Goal: Information Seeking & Learning: Find contact information

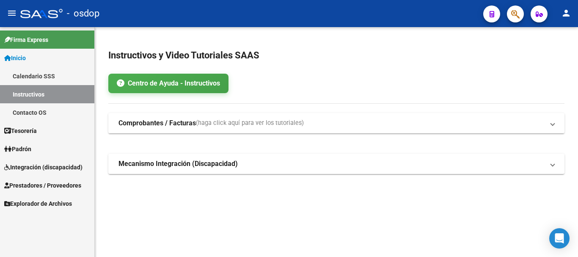
click at [47, 184] on span "Prestadores / Proveedores" at bounding box center [42, 185] width 77 height 9
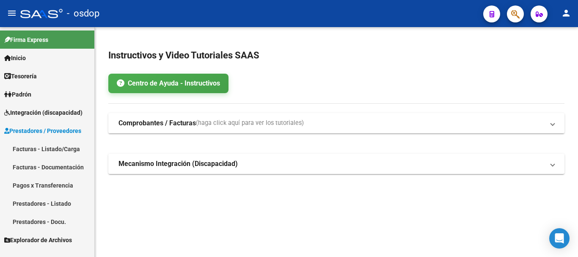
click at [50, 203] on link "Prestadores - Listado" at bounding box center [47, 203] width 94 height 18
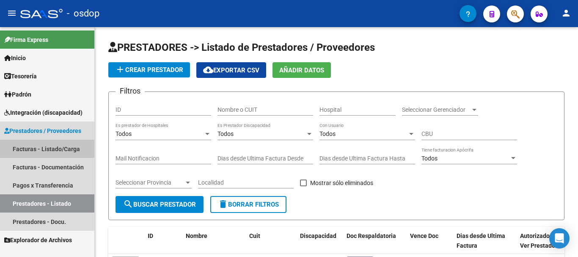
click at [58, 148] on link "Facturas - Listado/Carga" at bounding box center [47, 149] width 94 height 18
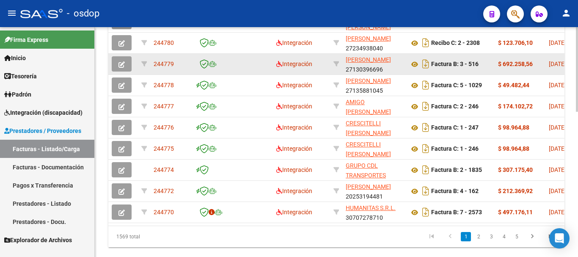
scroll to position [381, 0]
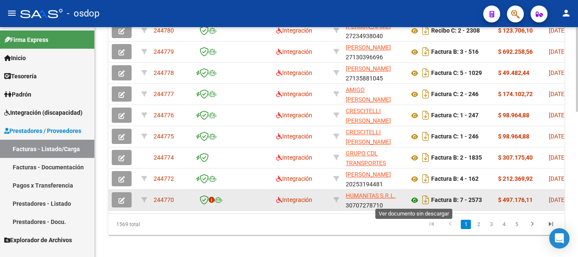
click at [416, 200] on icon at bounding box center [414, 200] width 11 height 10
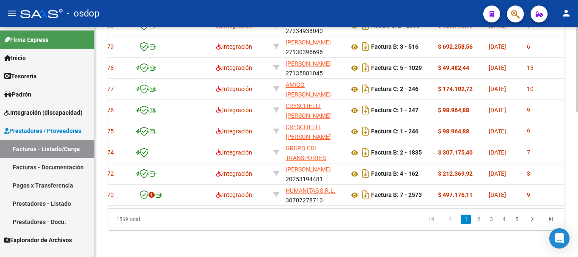
scroll to position [0, 0]
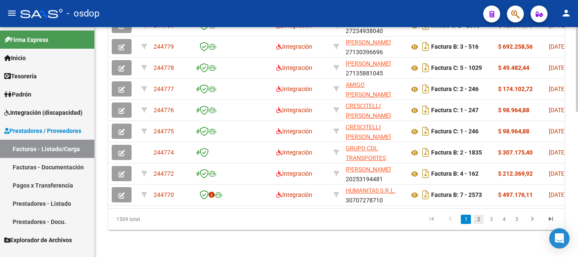
click at [478, 219] on link "2" at bounding box center [478, 218] width 10 height 9
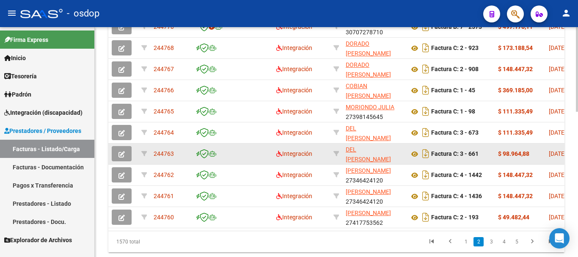
scroll to position [308, 0]
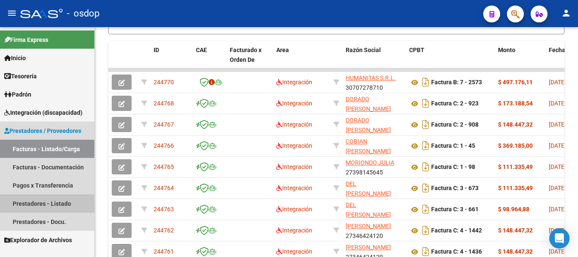
click at [55, 204] on link "Prestadores - Listado" at bounding box center [47, 203] width 94 height 18
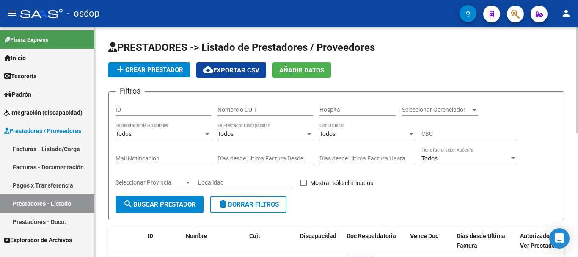
click at [273, 110] on input "Nombre o CUIT" at bounding box center [265, 109] width 96 height 7
type input "j"
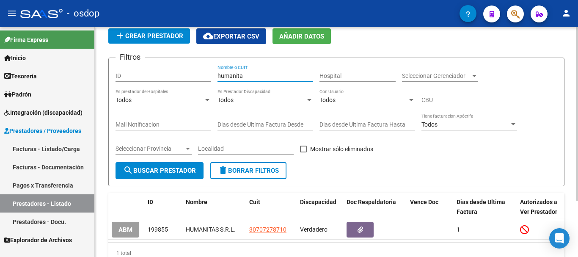
scroll to position [74, 0]
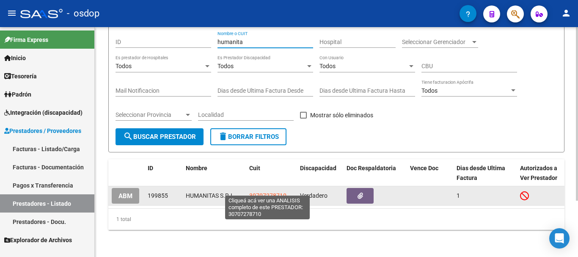
type input "humanita"
click at [263, 192] on span "30707278710" at bounding box center [267, 195] width 37 height 7
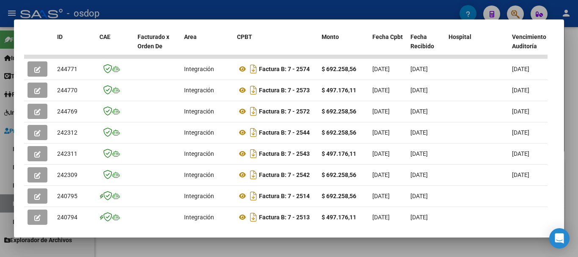
scroll to position [201, 0]
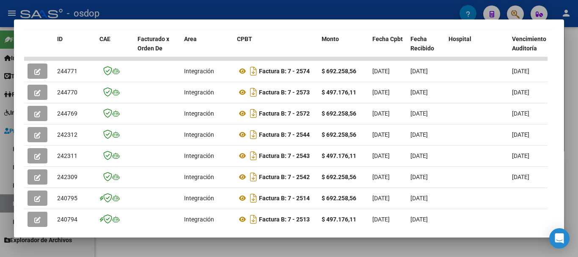
click at [215, 7] on div at bounding box center [289, 128] width 578 height 257
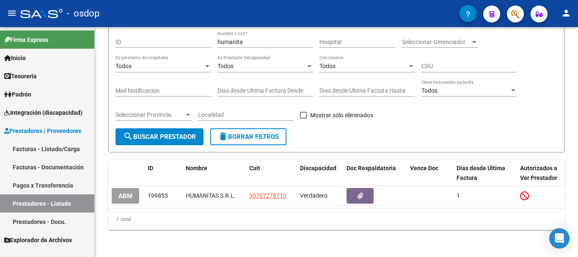
click at [45, 148] on link "Facturas - Listado/Carga" at bounding box center [47, 149] width 94 height 18
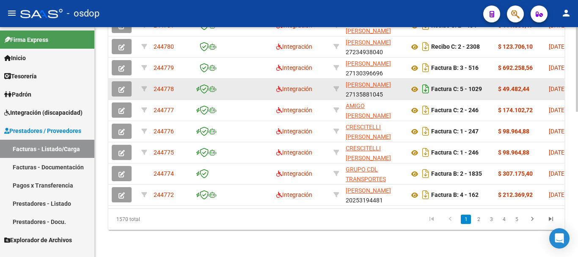
scroll to position [392, 0]
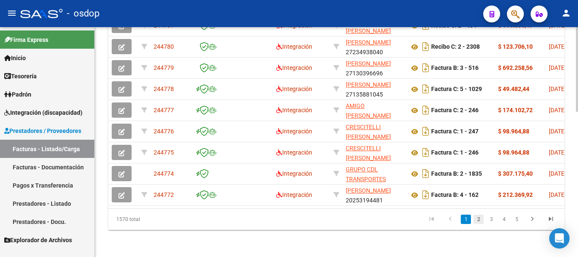
click at [479, 218] on link "2" at bounding box center [478, 218] width 10 height 9
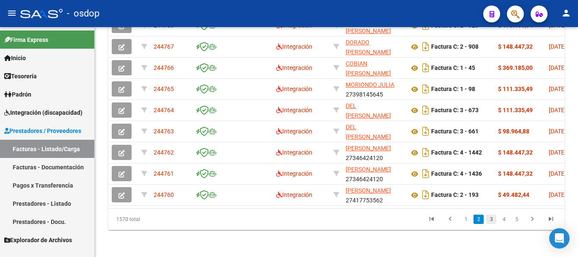
click at [492, 216] on link "3" at bounding box center [491, 218] width 10 height 9
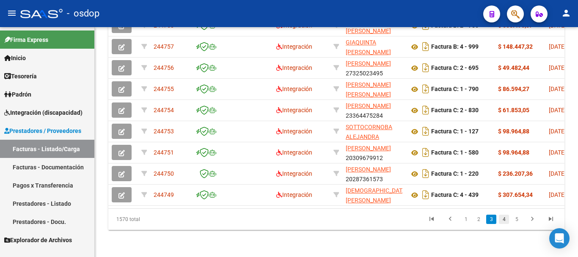
click at [502, 219] on link "4" at bounding box center [503, 218] width 10 height 9
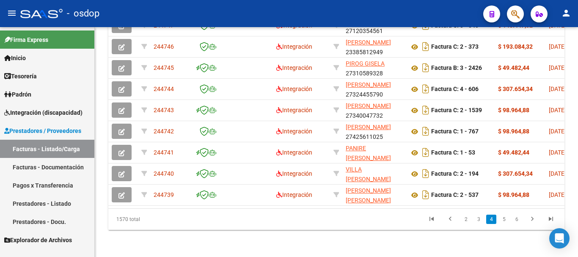
click at [476, 219] on link "3" at bounding box center [478, 218] width 10 height 9
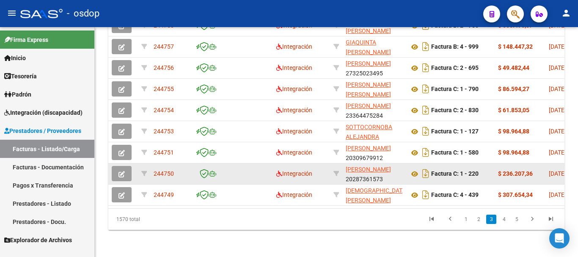
scroll to position [308, 0]
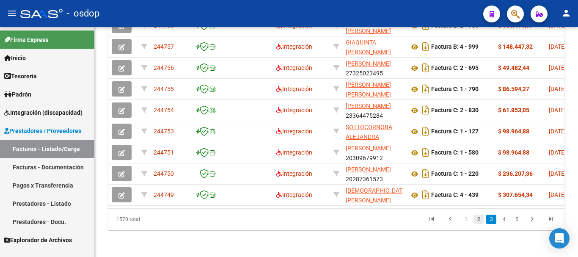
click at [479, 219] on link "2" at bounding box center [478, 218] width 10 height 9
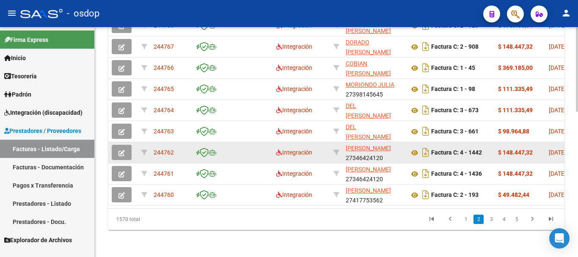
scroll to position [266, 0]
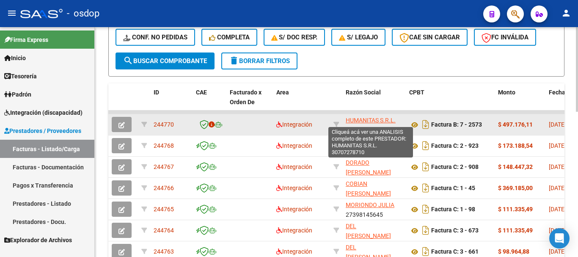
click at [372, 119] on span "HUMANITAS S.R.L." at bounding box center [370, 120] width 50 height 7
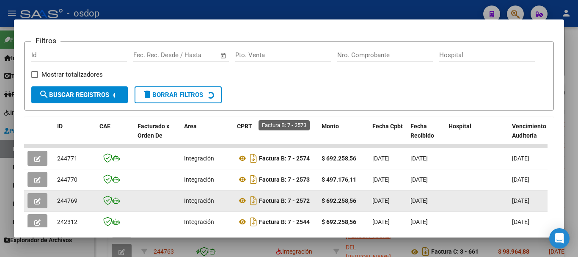
scroll to position [201, 0]
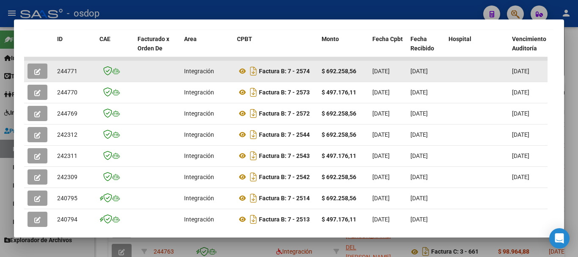
click at [35, 75] on icon "button" at bounding box center [37, 71] width 6 height 6
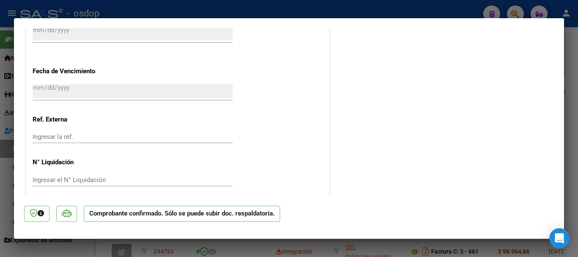
scroll to position [683, 0]
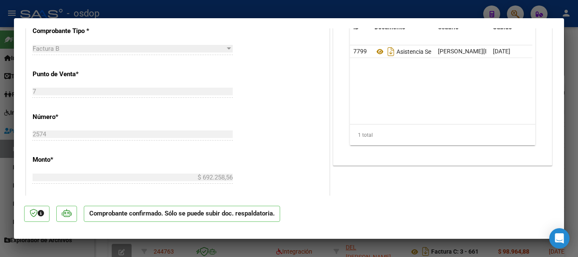
click at [265, 7] on div at bounding box center [289, 128] width 578 height 257
type input "$ 0,00"
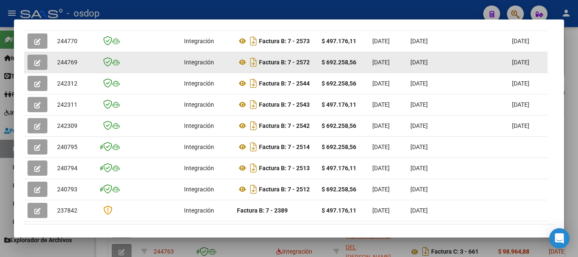
scroll to position [210, 0]
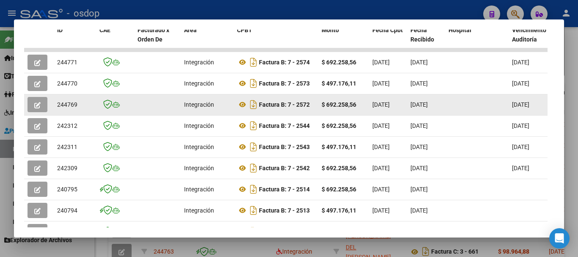
click at [33, 107] on button "button" at bounding box center [37, 104] width 20 height 15
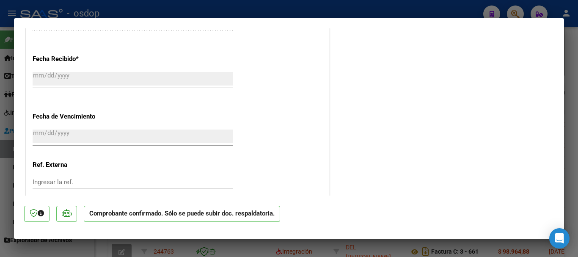
scroll to position [683, 0]
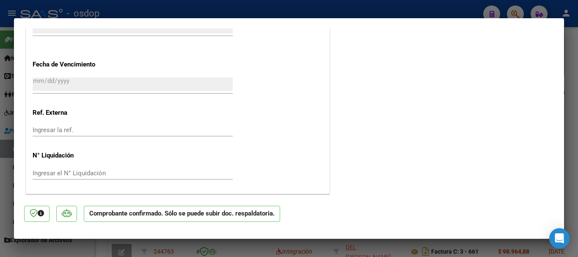
click at [292, 9] on div at bounding box center [289, 128] width 578 height 257
type input "$ 0,00"
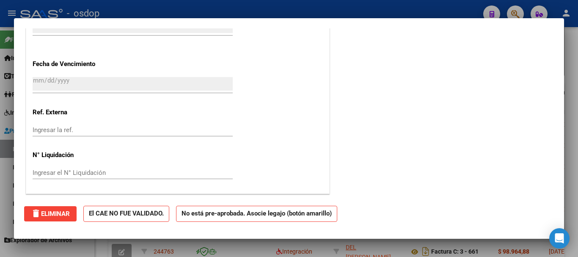
scroll to position [578, 0]
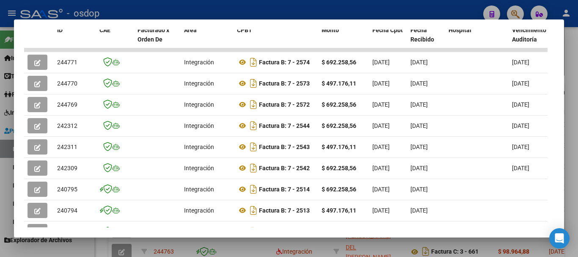
click at [282, 8] on div at bounding box center [289, 128] width 578 height 257
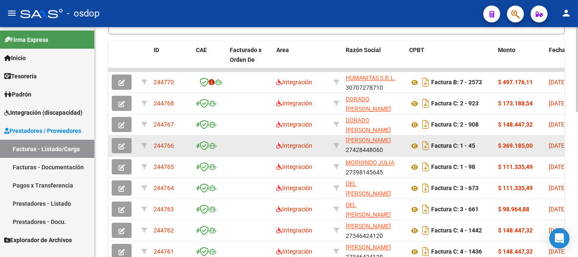
scroll to position [0, 0]
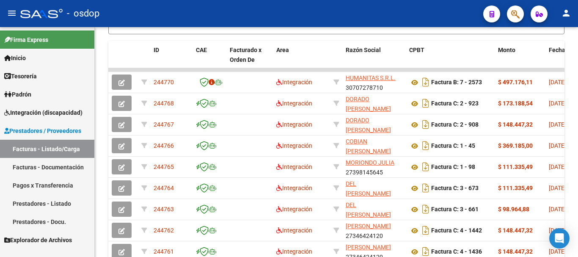
click at [55, 206] on link "Prestadores - Listado" at bounding box center [47, 203] width 94 height 18
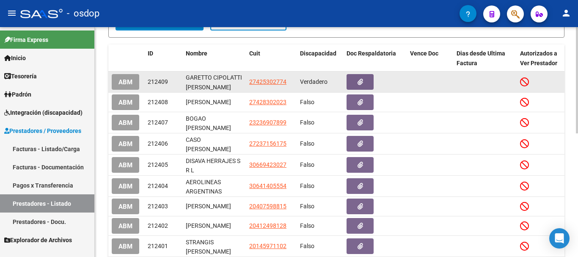
scroll to position [140, 0]
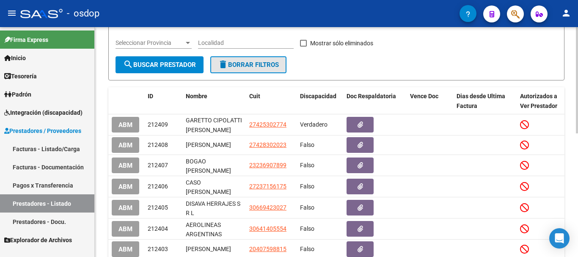
click at [261, 71] on button "delete Borrar Filtros" at bounding box center [248, 64] width 76 height 17
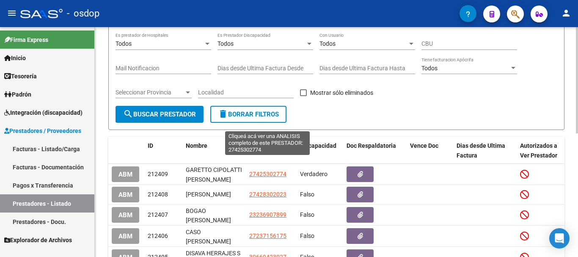
scroll to position [13, 0]
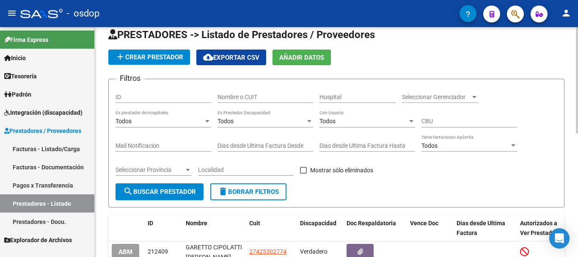
click at [257, 89] on div "Nombre o CUIT" at bounding box center [265, 94] width 96 height 17
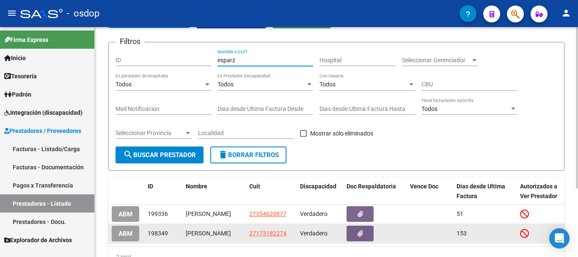
scroll to position [97, 0]
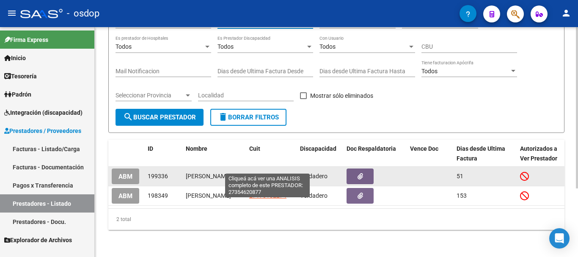
type input "esparz"
click at [266, 173] on span "27354620877" at bounding box center [267, 176] width 37 height 7
type textarea "27354620877"
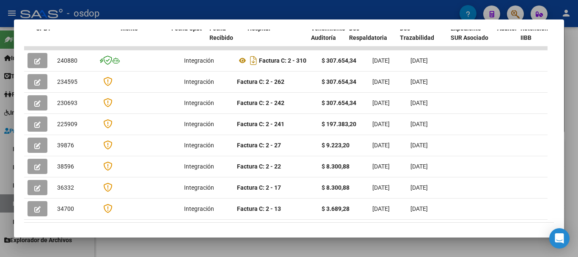
scroll to position [0, 303]
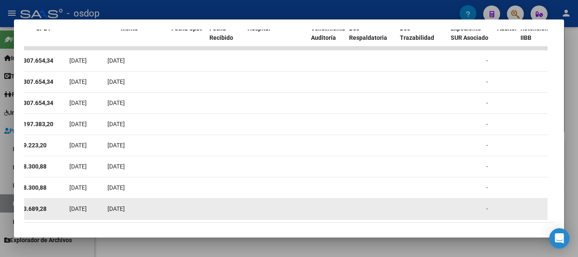
click at [277, 204] on datatable-body-cell at bounding box center [269, 208] width 51 height 21
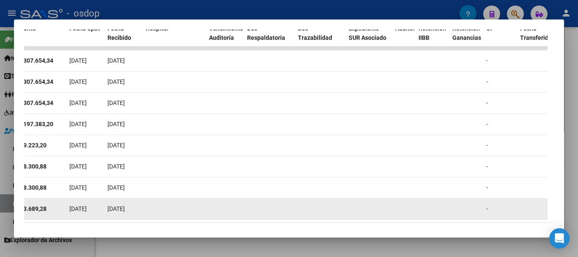
drag, startPoint x: 348, startPoint y: 199, endPoint x: 423, endPoint y: 193, distance: 75.1
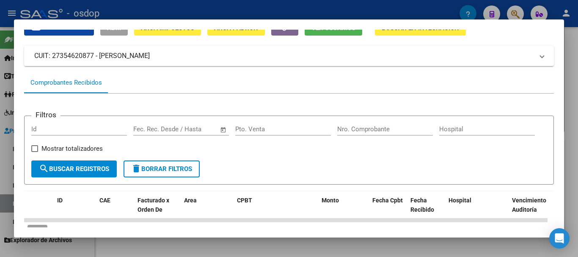
scroll to position [0, 0]
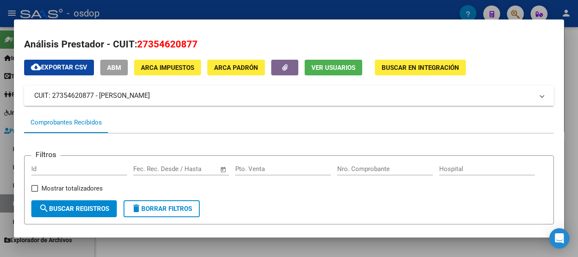
click at [256, 11] on div at bounding box center [289, 128] width 578 height 257
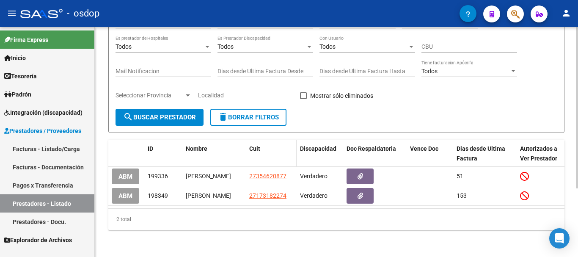
scroll to position [55, 0]
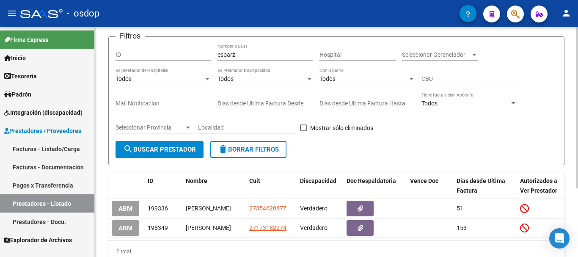
click at [256, 146] on span "delete Borrar Filtros" at bounding box center [248, 149] width 61 height 8
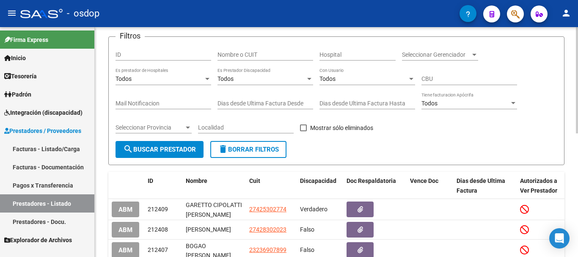
click at [251, 55] on input "Nombre o CUIT" at bounding box center [265, 54] width 96 height 7
click at [169, 153] on button "search Buscar Prestador" at bounding box center [159, 149] width 88 height 17
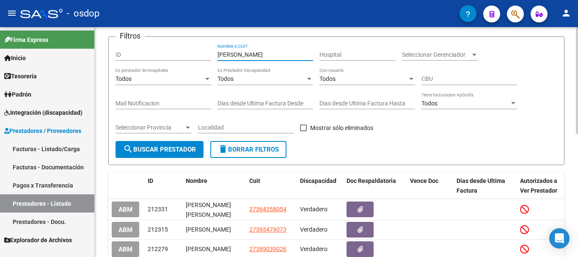
click at [268, 55] on input "[PERSON_NAME]" at bounding box center [265, 54] width 96 height 7
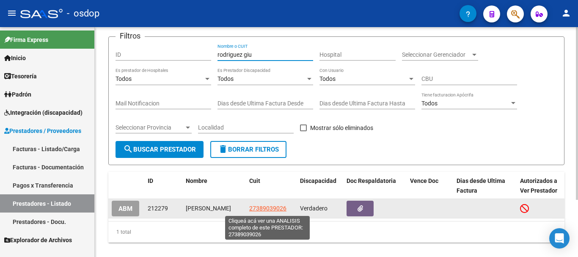
type input "rodriguez giu"
click at [256, 207] on span "27389039026" at bounding box center [267, 208] width 37 height 7
type textarea "27389039026"
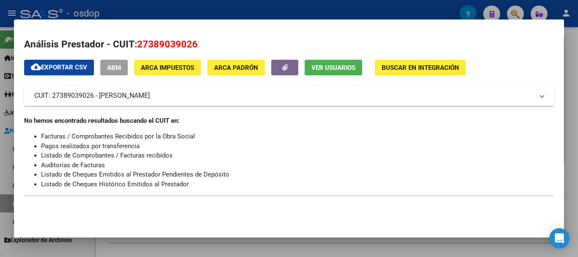
click at [279, 8] on div at bounding box center [289, 128] width 578 height 257
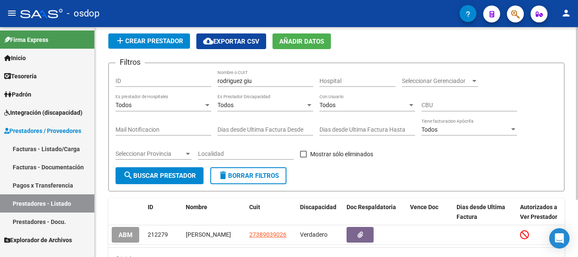
scroll to position [0, 0]
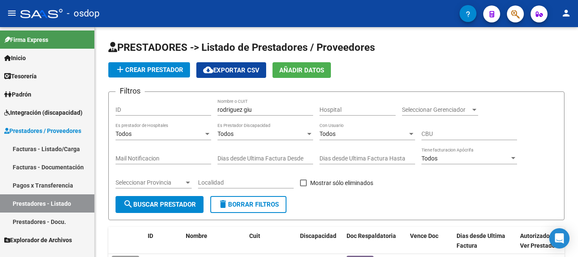
click at [262, 13] on div "- osdop" at bounding box center [239, 13] width 439 height 19
click at [261, 19] on div "- osdop" at bounding box center [239, 13] width 439 height 19
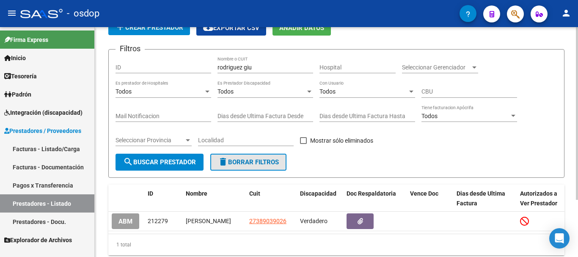
click at [252, 161] on span "delete Borrar Filtros" at bounding box center [248, 162] width 61 height 8
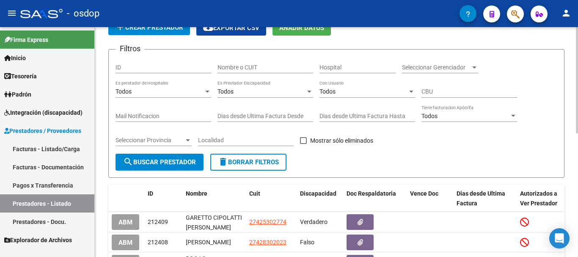
click at [261, 65] on input "Nombre o CUIT" at bounding box center [265, 67] width 96 height 7
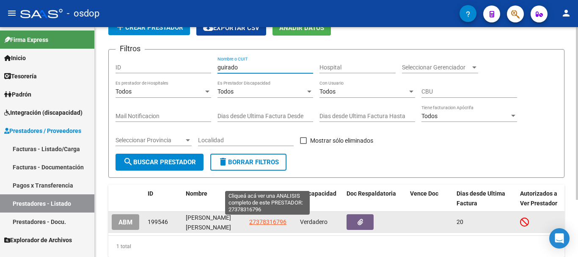
type input "guirado"
click at [259, 221] on span "27378316796" at bounding box center [267, 221] width 37 height 7
type textarea "27378316796"
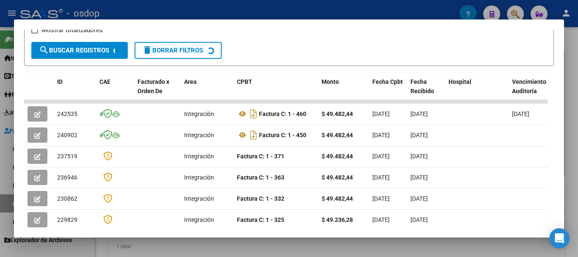
scroll to position [159, 0]
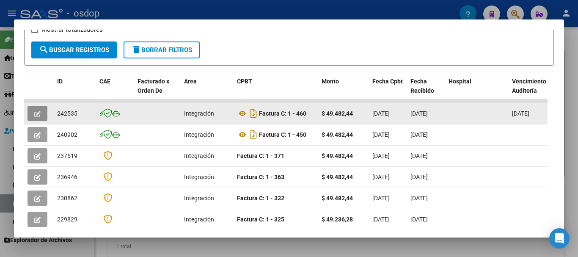
click at [39, 116] on icon "button" at bounding box center [37, 114] width 6 height 6
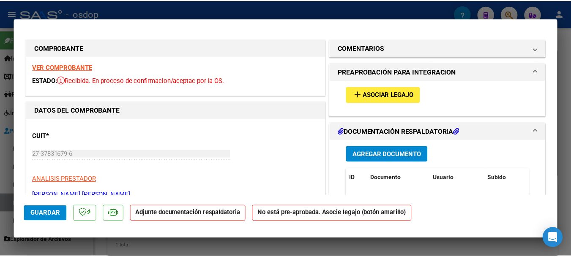
scroll to position [0, 0]
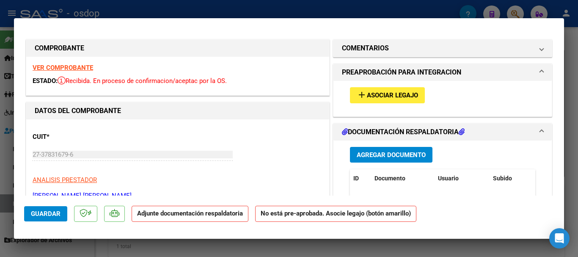
click at [282, 13] on div at bounding box center [289, 128] width 578 height 257
type input "$ 0,00"
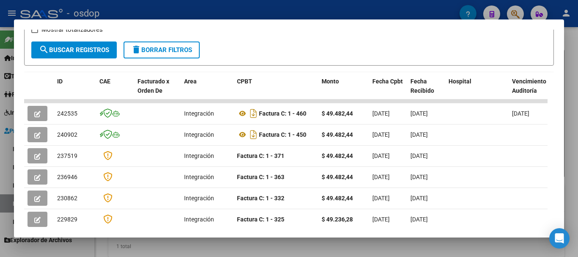
click at [571, 97] on div at bounding box center [289, 128] width 578 height 257
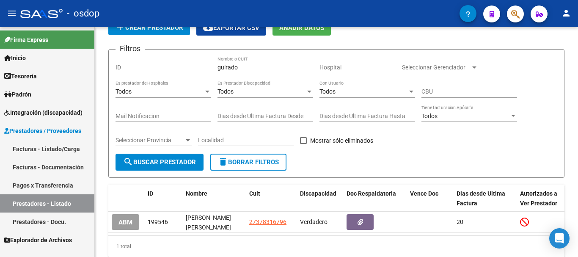
click at [565, 12] on mat-icon "person" at bounding box center [566, 13] width 10 height 10
click at [550, 55] on button "exit_to_app Salir" at bounding box center [549, 56] width 52 height 20
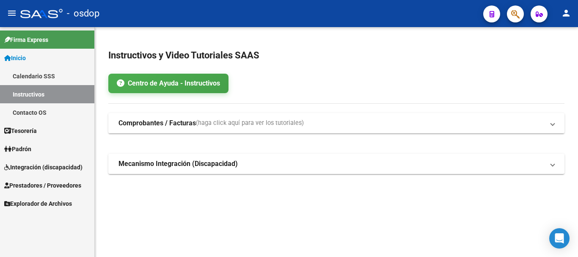
click at [66, 186] on span "Prestadores / Proveedores" at bounding box center [42, 185] width 77 height 9
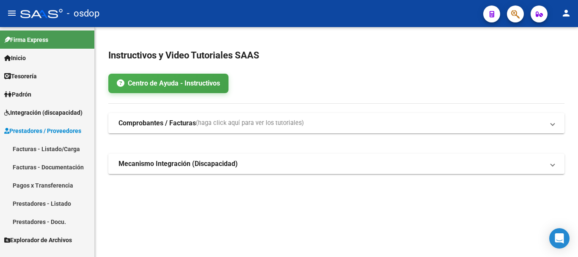
click at [63, 151] on link "Facturas - Listado/Carga" at bounding box center [47, 149] width 94 height 18
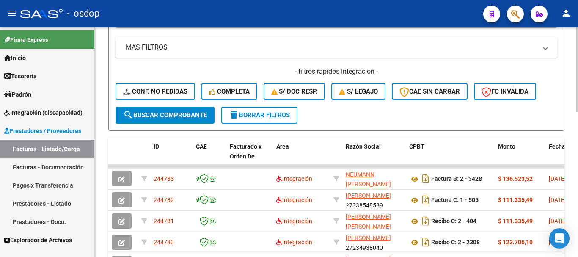
scroll to position [254, 0]
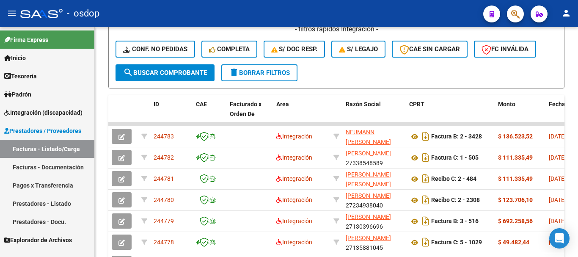
click at [55, 202] on link "Prestadores - Listado" at bounding box center [47, 203] width 94 height 18
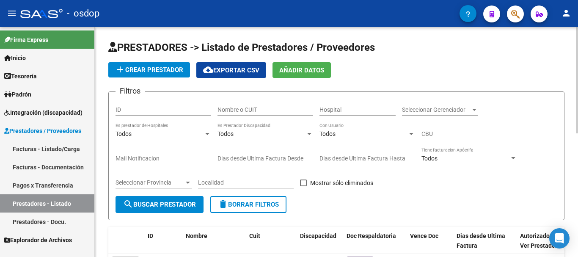
click at [261, 111] on input "Nombre o CUIT" at bounding box center [265, 109] width 96 height 7
type input "siret"
click at [169, 208] on span "search Buscar Prestador" at bounding box center [159, 204] width 73 height 8
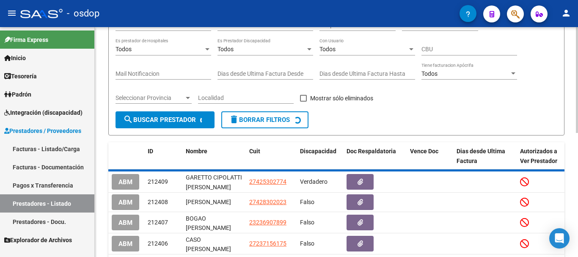
scroll to position [76, 0]
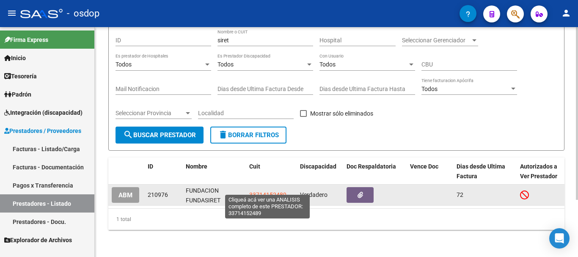
click at [266, 191] on span "33714152489" at bounding box center [267, 194] width 37 height 7
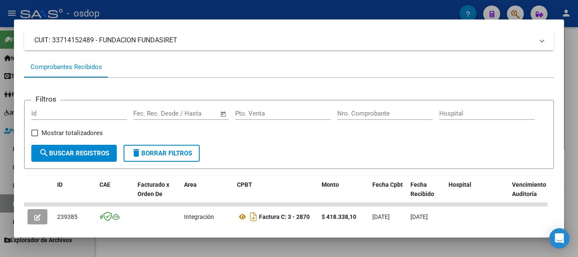
scroll to position [0, 0]
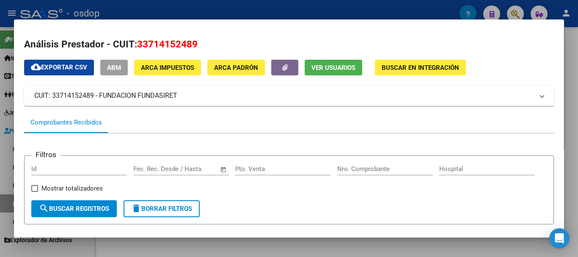
click at [318, 71] on span "Ver Usuarios" at bounding box center [333, 68] width 44 height 8
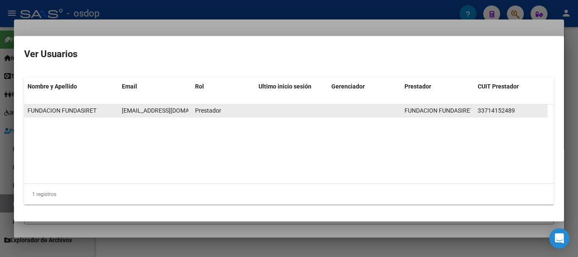
click at [160, 113] on span "[EMAIL_ADDRESS][DOMAIN_NAME]" at bounding box center [169, 110] width 94 height 7
click at [184, 110] on span "[EMAIL_ADDRESS][DOMAIN_NAME]" at bounding box center [169, 110] width 94 height 7
drag, startPoint x: 184, startPoint y: 110, endPoint x: 121, endPoint y: 117, distance: 63.4
click at [121, 117] on div "FUNDACION FUNDASIRET [EMAIL_ADDRESS][DOMAIN_NAME] Prestador FUNDACION FUNDASIRE…" at bounding box center [285, 110] width 523 height 13
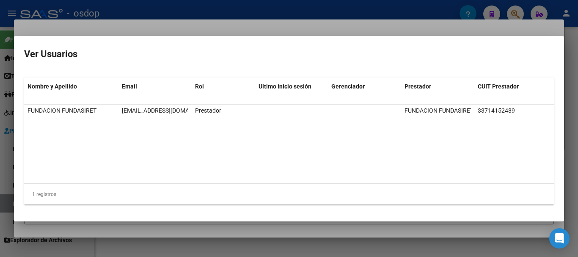
click at [272, 8] on div at bounding box center [289, 128] width 578 height 257
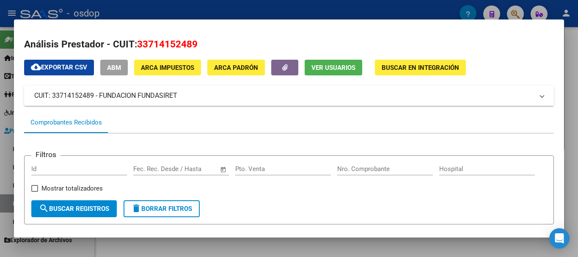
click at [168, 211] on span "delete Borrar Filtros" at bounding box center [161, 209] width 61 height 8
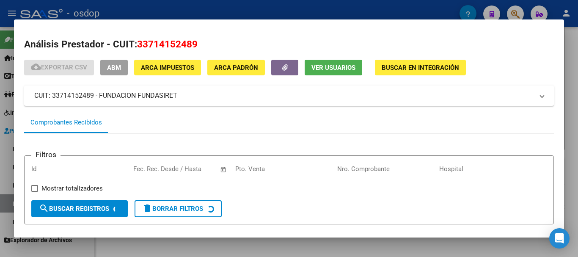
click at [262, 8] on div at bounding box center [289, 128] width 578 height 257
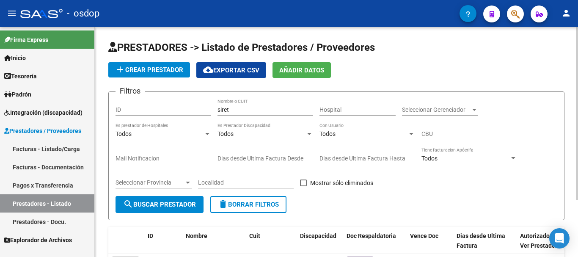
click at [247, 201] on span "delete Borrar Filtros" at bounding box center [248, 204] width 61 height 8
click at [264, 107] on input "Nombre o CUIT" at bounding box center [265, 109] width 96 height 7
type input "bonetti"
click at [187, 204] on span "search Buscar Prestador" at bounding box center [159, 204] width 73 height 8
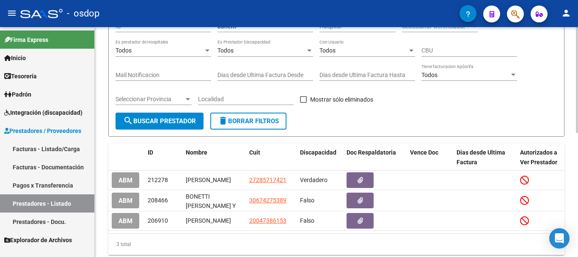
scroll to position [85, 0]
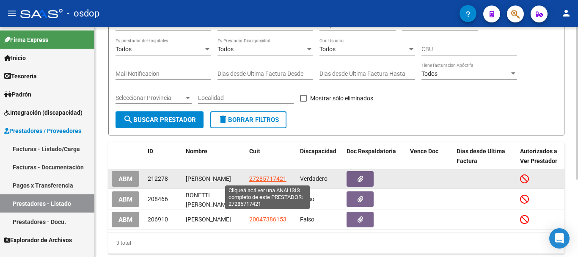
click at [268, 177] on span "27285717421" at bounding box center [267, 178] width 37 height 7
type textarea "27285717421"
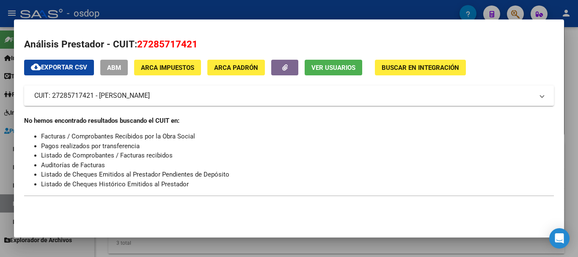
click at [330, 65] on span "Ver Usuarios" at bounding box center [333, 68] width 44 height 8
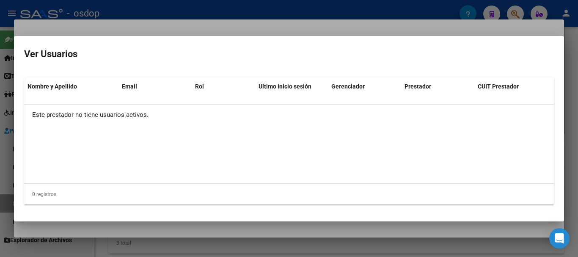
click at [297, 4] on div at bounding box center [289, 128] width 578 height 257
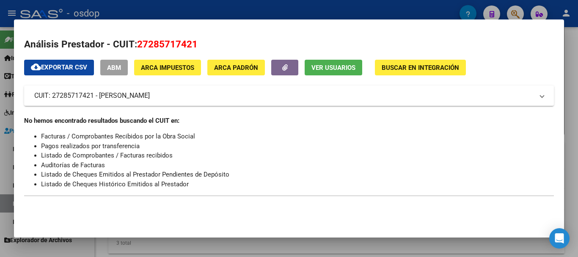
click at [288, 11] on div at bounding box center [289, 128] width 578 height 257
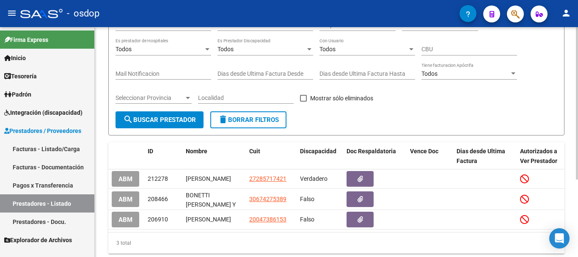
click at [249, 121] on span "delete Borrar Filtros" at bounding box center [248, 120] width 61 height 8
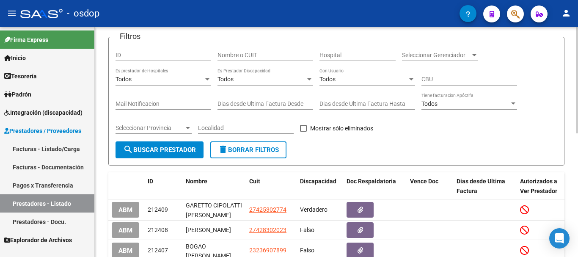
scroll to position [0, 0]
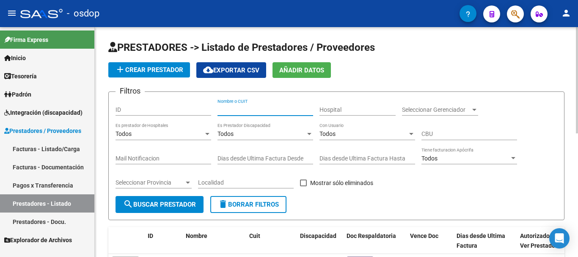
click at [252, 110] on input "Nombre o CUIT" at bounding box center [265, 109] width 96 height 7
type input "rodriguez giu"
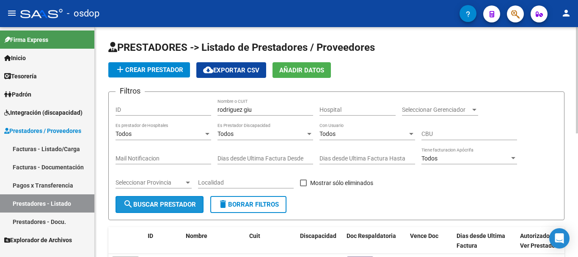
click at [150, 206] on span "search Buscar Prestador" at bounding box center [159, 204] width 73 height 8
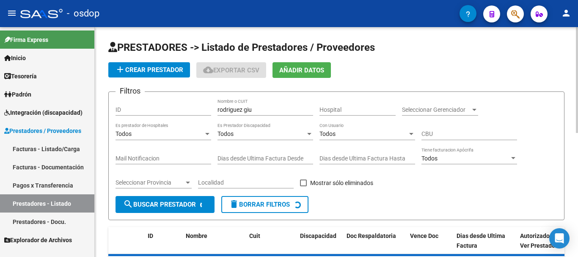
scroll to position [76, 0]
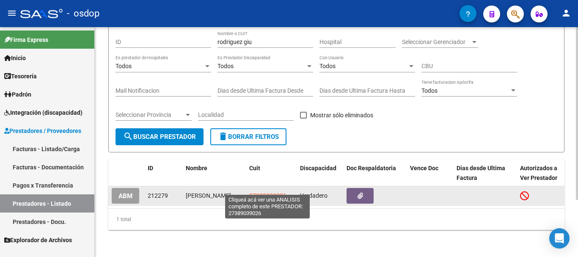
click at [253, 192] on span "27389039026" at bounding box center [267, 195] width 37 height 7
type textarea "27389039026"
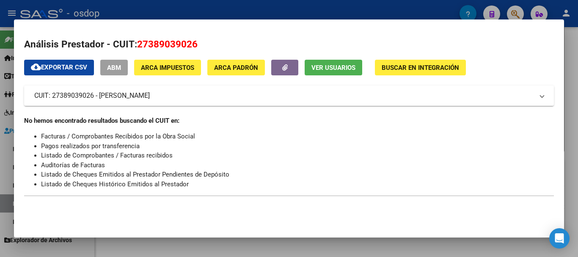
click at [337, 71] on span "Ver Usuarios" at bounding box center [333, 68] width 44 height 8
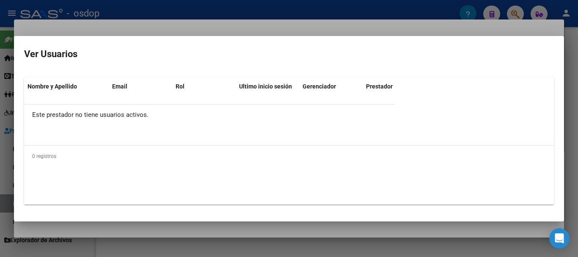
click at [337, 71] on mat-dialog-container "Ver Usuarios Nombre y Apellido Email Rol Ultimo inicio sesión Gerenciador Prest…" at bounding box center [289, 128] width 550 height 185
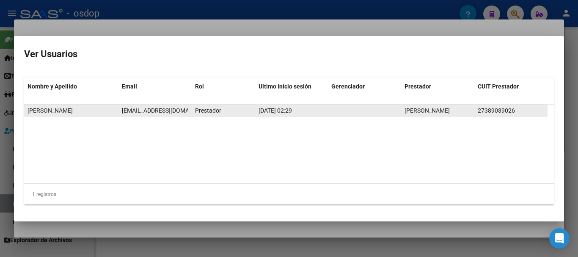
scroll to position [0, 5]
click at [186, 110] on span "[EMAIL_ADDRESS][DOMAIN_NAME]" at bounding box center [164, 110] width 94 height 7
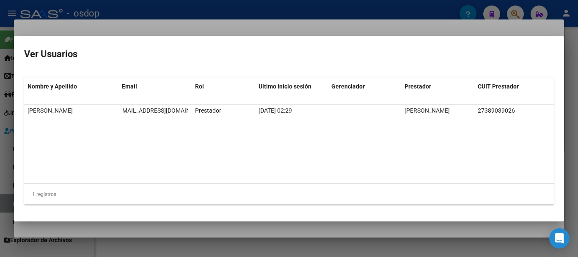
click at [249, 12] on div at bounding box center [289, 128] width 578 height 257
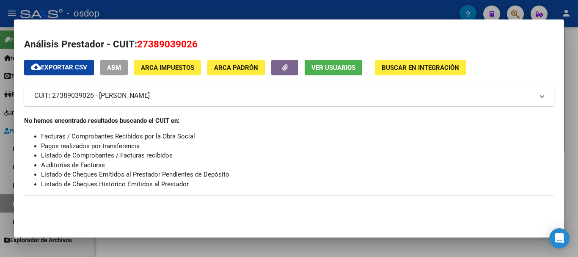
click at [249, 12] on div at bounding box center [289, 128] width 578 height 257
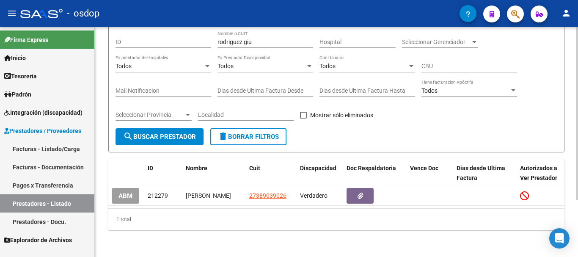
click at [256, 132] on button "delete Borrar Filtros" at bounding box center [248, 136] width 76 height 17
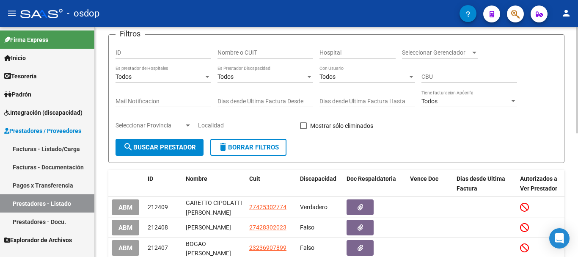
scroll to position [76, 0]
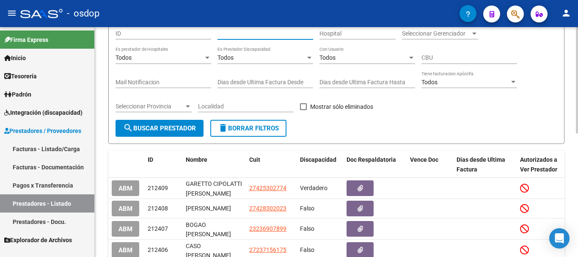
click at [261, 34] on input "Nombre o CUIT" at bounding box center [265, 33] width 96 height 7
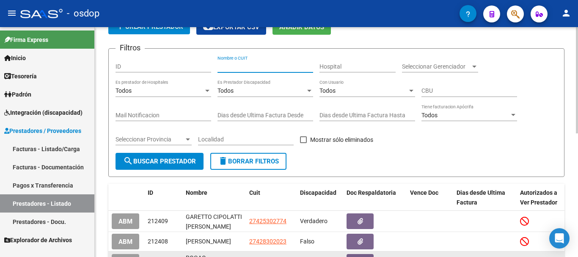
scroll to position [0, 0]
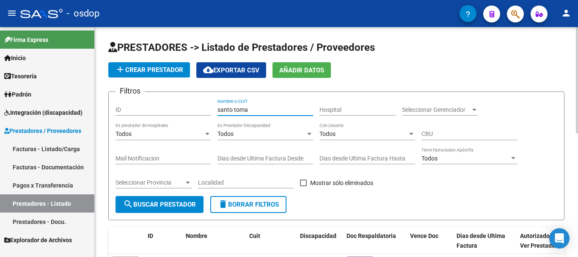
type input "santo toma"
click at [173, 203] on span "search Buscar Prestador" at bounding box center [159, 204] width 73 height 8
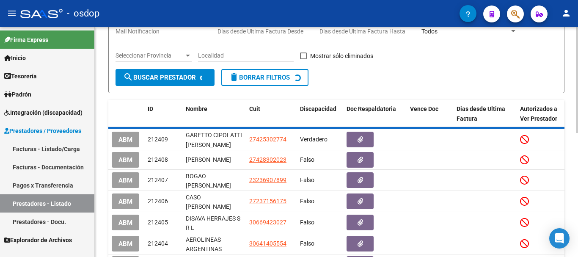
scroll to position [76, 0]
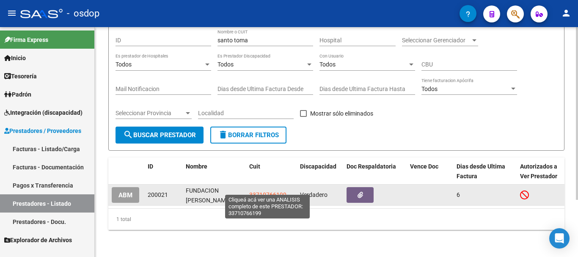
click at [272, 191] on span "33710766199" at bounding box center [267, 194] width 37 height 7
type textarea "33710766199"
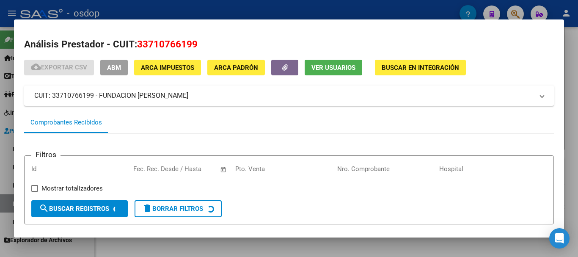
click at [330, 66] on span "Ver Usuarios" at bounding box center [333, 68] width 44 height 8
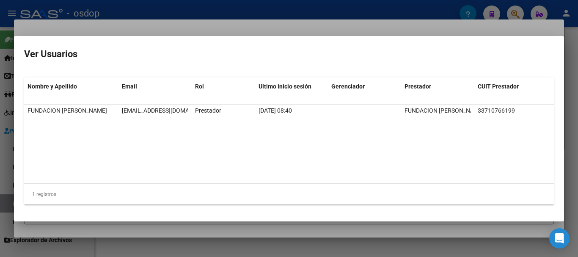
click at [250, 9] on div at bounding box center [289, 128] width 578 height 257
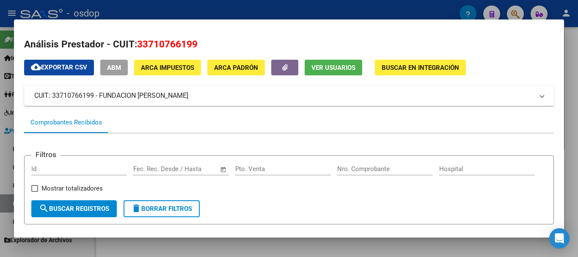
click at [252, 5] on div at bounding box center [289, 128] width 578 height 257
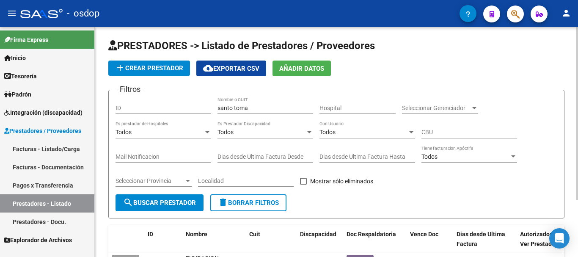
scroll to position [0, 0]
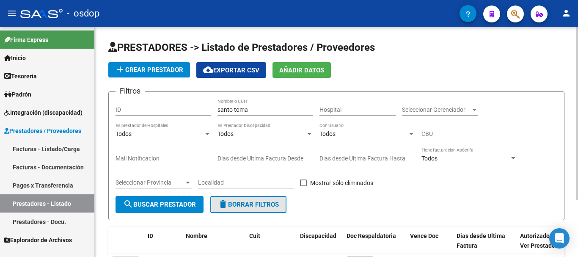
click at [220, 209] on button "delete Borrar Filtros" at bounding box center [248, 204] width 76 height 17
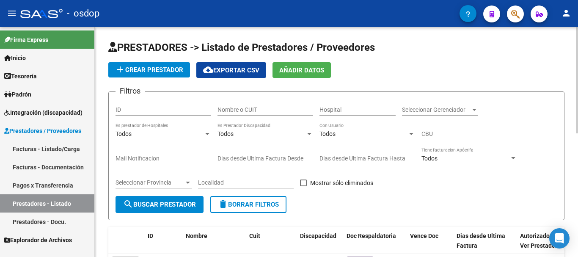
click at [268, 111] on input "Nombre o CUIT" at bounding box center [265, 109] width 96 height 7
type input "garetto"
click at [165, 205] on span "search Buscar Prestador" at bounding box center [159, 204] width 73 height 8
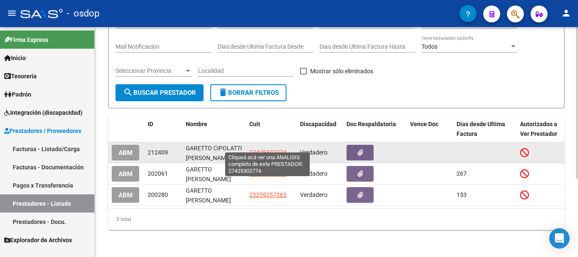
click at [265, 149] on span "27425302774" at bounding box center [267, 152] width 37 height 7
type textarea "27425302774"
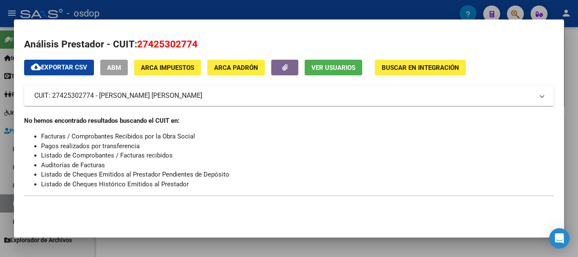
click at [338, 69] on span "Ver Usuarios" at bounding box center [333, 68] width 44 height 8
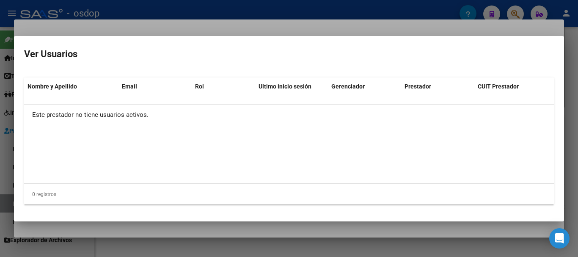
click at [275, 10] on div at bounding box center [289, 128] width 578 height 257
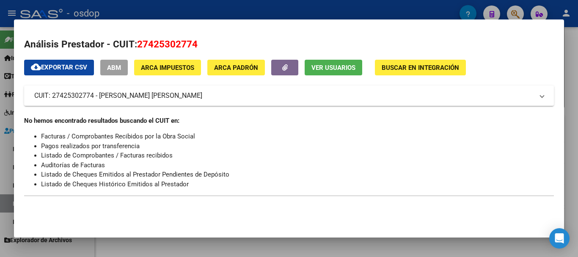
click at [272, 14] on div at bounding box center [289, 128] width 578 height 257
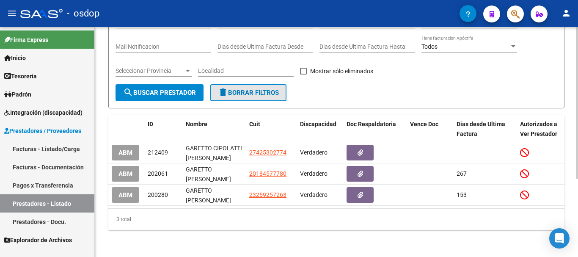
click at [252, 89] on span "delete Borrar Filtros" at bounding box center [248, 93] width 61 height 8
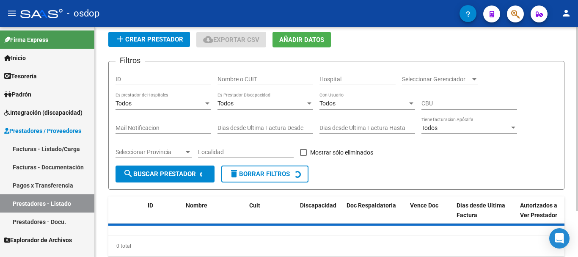
scroll to position [0, 0]
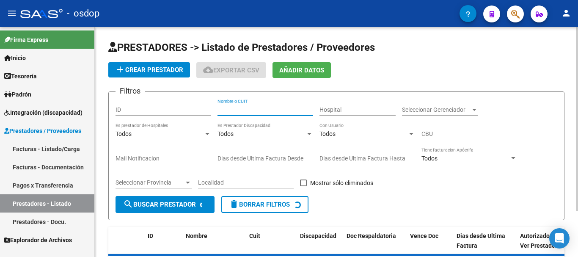
click at [260, 110] on input "Nombre o CUIT" at bounding box center [265, 109] width 96 height 7
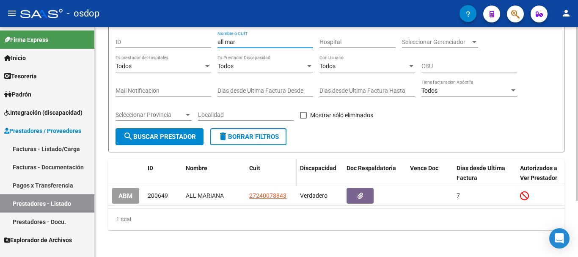
scroll to position [74, 0]
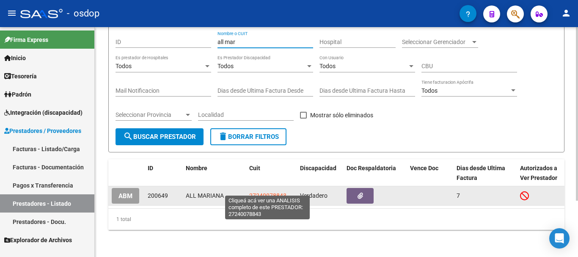
type input "all mar"
click at [269, 192] on span "27240078843" at bounding box center [267, 195] width 37 height 7
type textarea "27240078843"
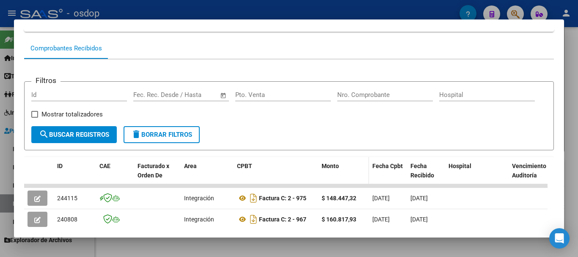
scroll to position [159, 0]
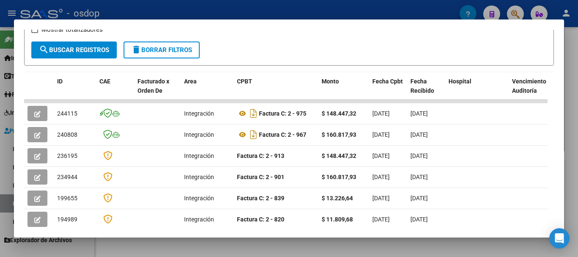
click at [276, 11] on div at bounding box center [289, 128] width 578 height 257
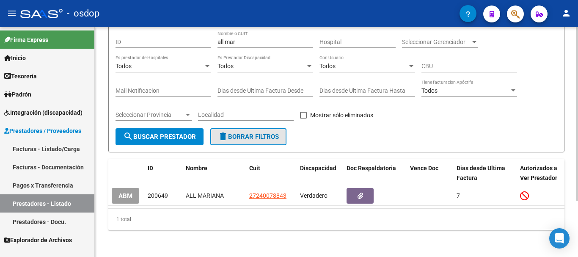
click at [249, 133] on span "delete Borrar Filtros" at bounding box center [248, 137] width 61 height 8
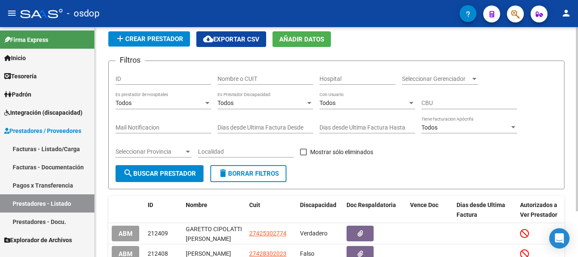
scroll to position [0, 0]
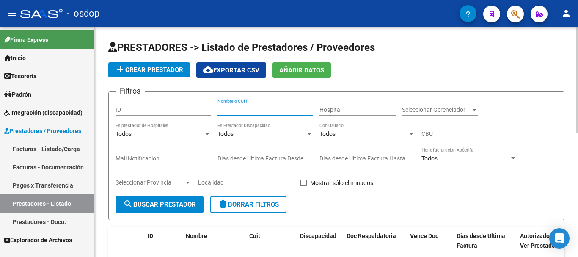
click at [262, 109] on input "Nombre o CUIT" at bounding box center [265, 109] width 96 height 7
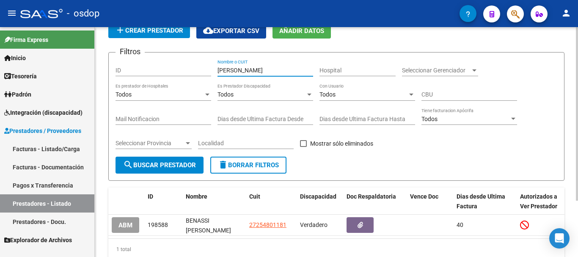
scroll to position [74, 0]
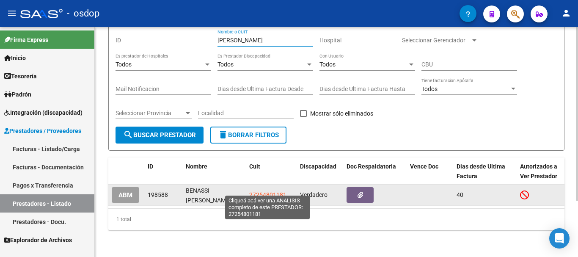
type input "[PERSON_NAME]"
click at [261, 191] on span "27254801181" at bounding box center [267, 194] width 37 height 7
type textarea "27254801181"
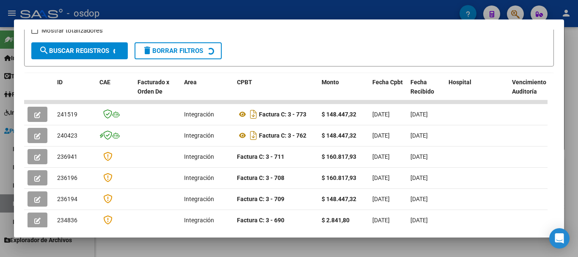
scroll to position [159, 0]
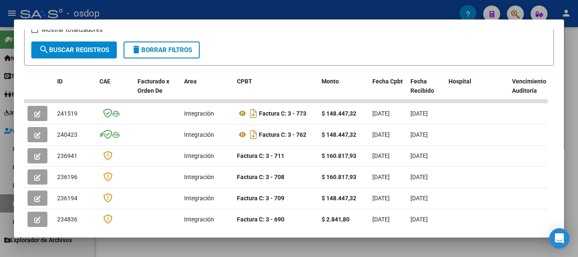
click at [305, 6] on div at bounding box center [289, 128] width 578 height 257
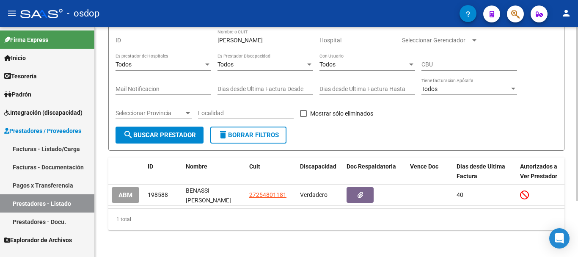
click at [253, 131] on span "delete Borrar Filtros" at bounding box center [248, 135] width 61 height 8
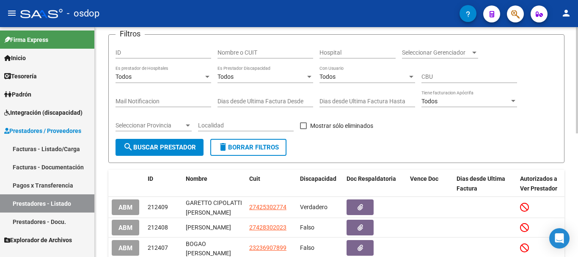
scroll to position [74, 0]
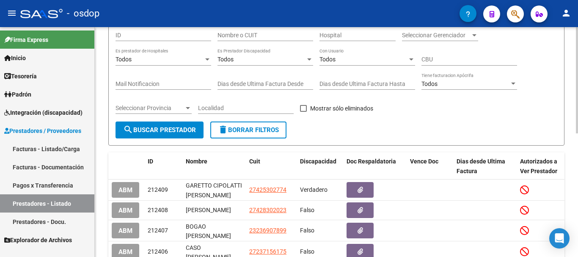
click at [261, 38] on input "Nombre o CUIT" at bounding box center [265, 35] width 96 height 7
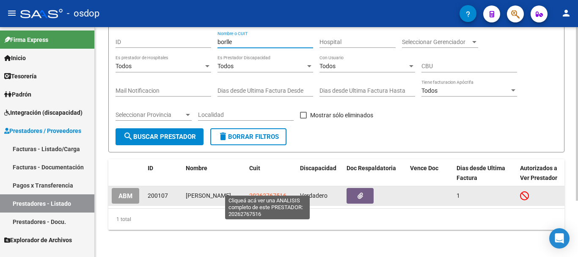
type input "borlle"
click at [265, 192] on span "20262767516" at bounding box center [267, 195] width 37 height 7
type textarea "20262767516"
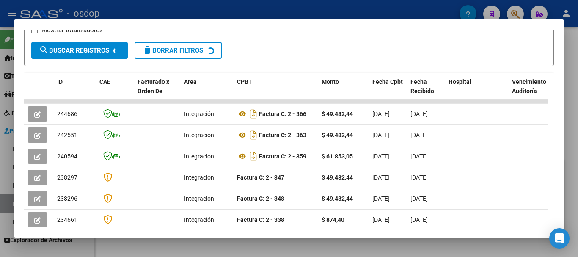
scroll to position [159, 0]
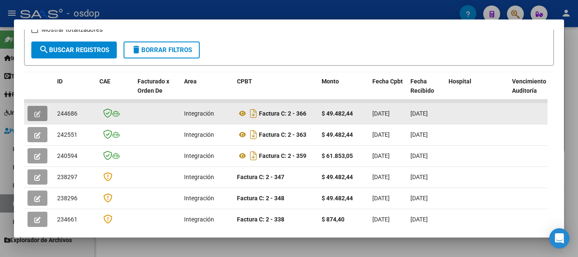
click at [38, 115] on icon "button" at bounding box center [37, 114] width 6 height 6
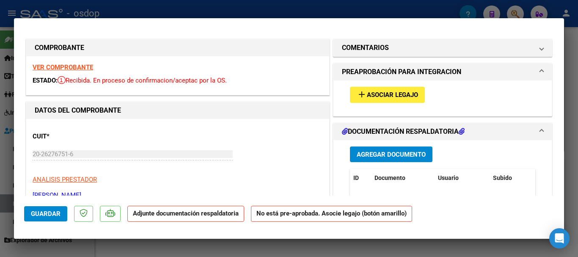
scroll to position [0, 0]
click at [254, 16] on div at bounding box center [289, 128] width 578 height 257
type input "$ 0,00"
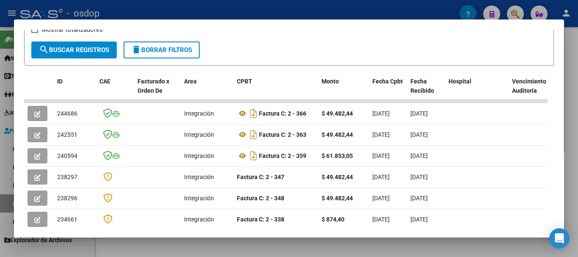
click at [256, 10] on div at bounding box center [289, 128] width 578 height 257
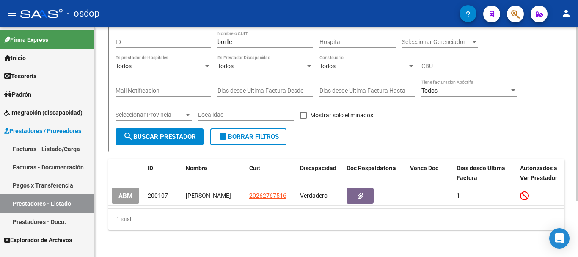
click at [262, 133] on span "delete Borrar Filtros" at bounding box center [248, 137] width 61 height 8
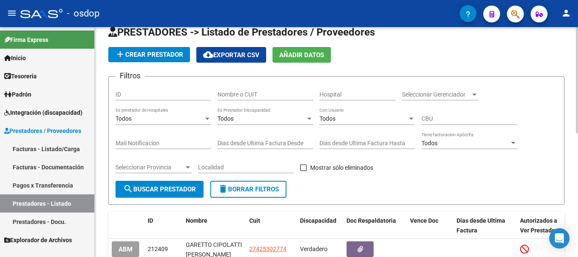
scroll to position [15, 0]
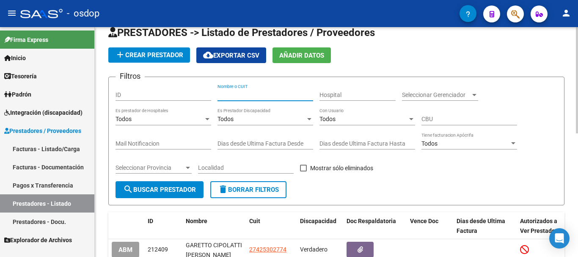
click at [256, 97] on input "Nombre o CUIT" at bounding box center [265, 94] width 96 height 7
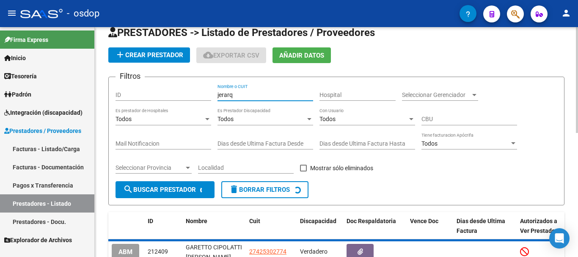
scroll to position [57, 0]
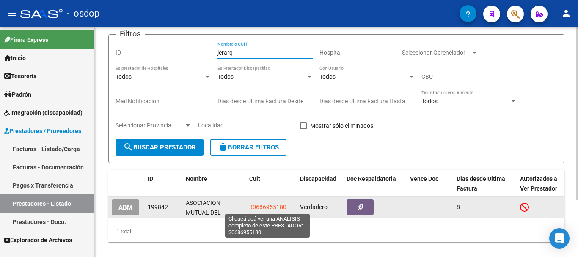
type input "jerarq"
click at [271, 206] on span "30686955180" at bounding box center [267, 206] width 37 height 7
type textarea "30686955180"
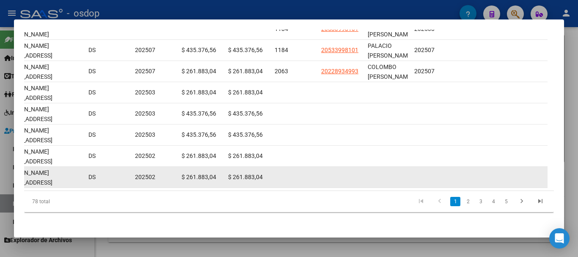
scroll to position [159, 0]
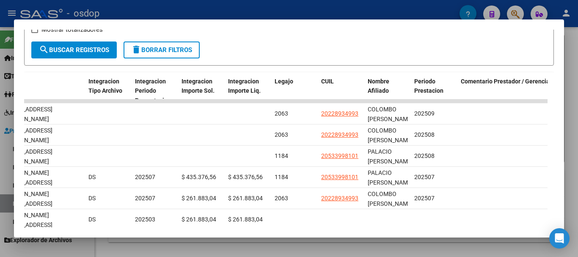
click at [266, 6] on div at bounding box center [289, 128] width 578 height 257
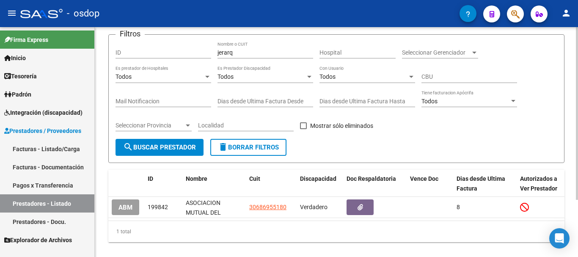
click at [252, 148] on span "delete Borrar Filtros" at bounding box center [248, 147] width 61 height 8
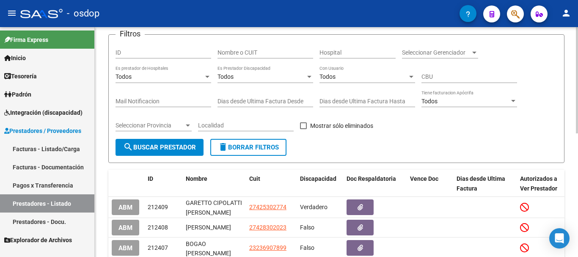
click at [264, 51] on input "Nombre o CUIT" at bounding box center [265, 52] width 96 height 7
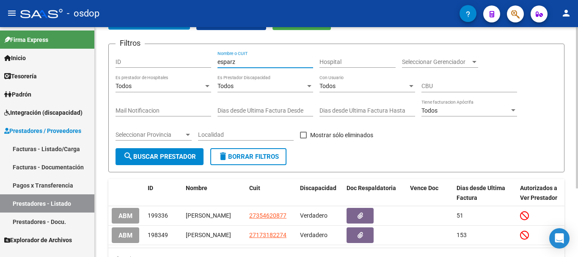
scroll to position [57, 0]
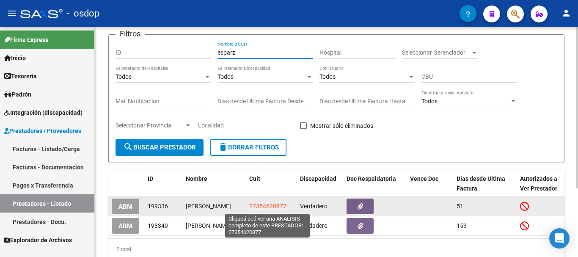
type input "esparz"
click at [263, 208] on span "27354620877" at bounding box center [267, 206] width 37 height 7
type textarea "27354620877"
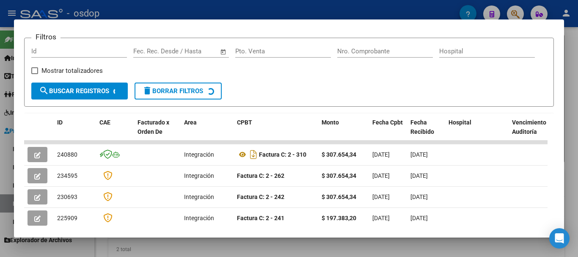
scroll to position [159, 0]
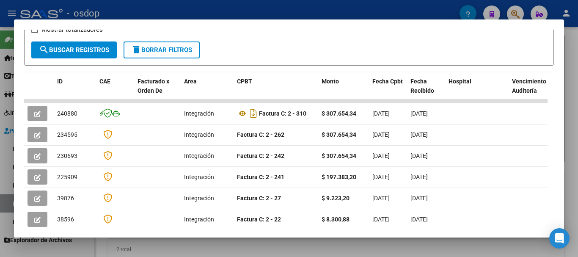
click at [285, 6] on div at bounding box center [289, 128] width 578 height 257
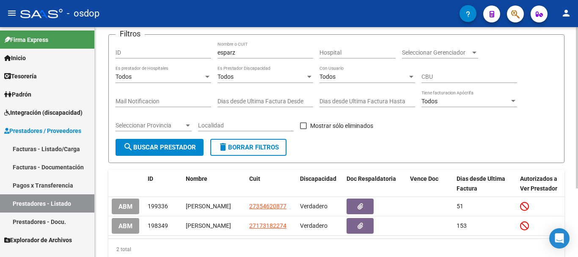
click at [242, 142] on button "delete Borrar Filtros" at bounding box center [248, 147] width 76 height 17
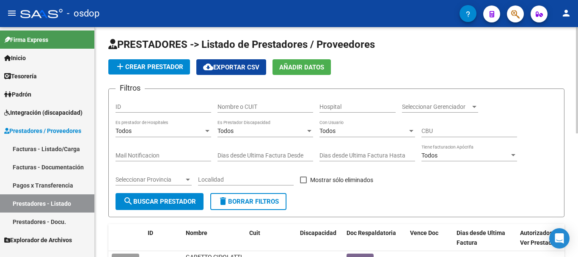
scroll to position [0, 0]
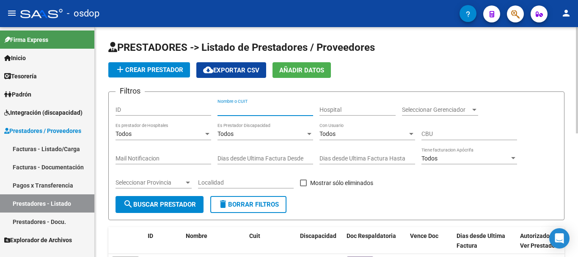
click at [249, 110] on input "Nombre o CUIT" at bounding box center [265, 109] width 96 height 7
click at [268, 111] on input "Nombre o CUIT" at bounding box center [265, 109] width 96 height 7
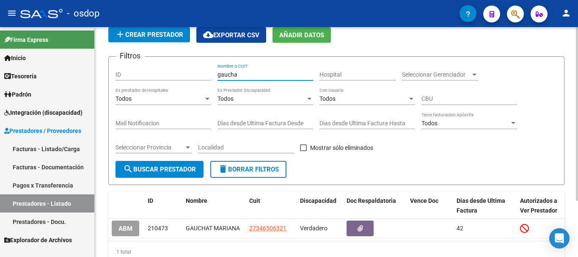
scroll to position [74, 0]
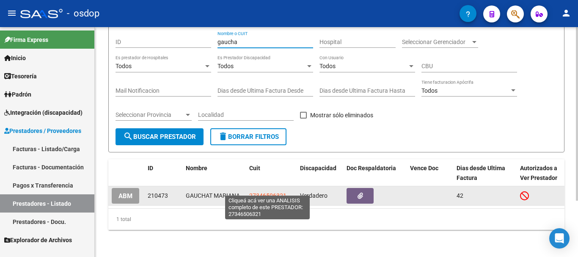
type input "gaucha"
click at [268, 192] on span "27346506321" at bounding box center [267, 195] width 37 height 7
type textarea "27346506321"
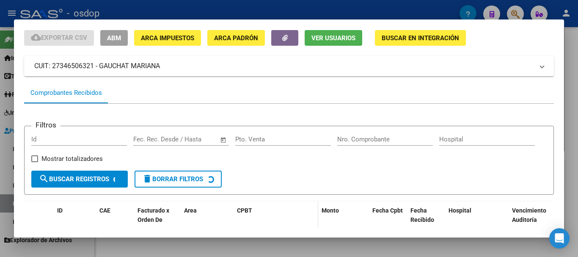
scroll to position [74, 0]
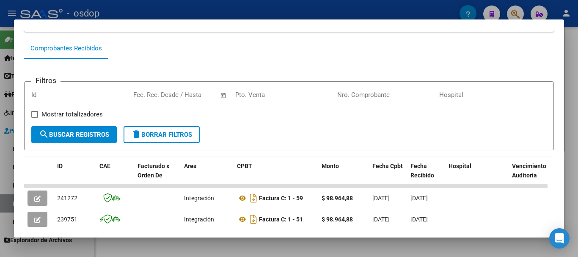
click at [280, 12] on div at bounding box center [289, 128] width 578 height 257
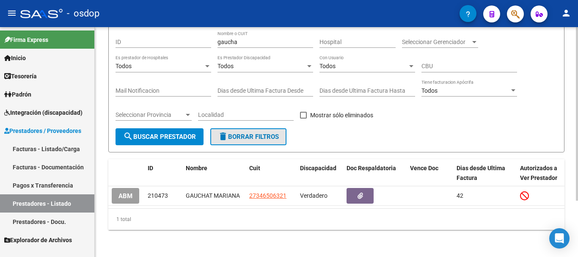
click at [266, 128] on button "delete Borrar Filtros" at bounding box center [248, 136] width 76 height 17
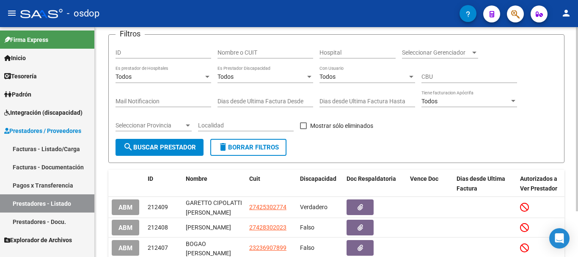
scroll to position [74, 0]
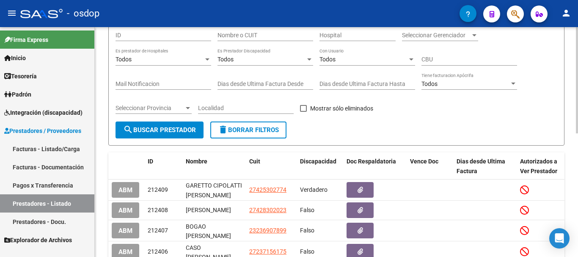
click at [258, 39] on div "Nombre o CUIT" at bounding box center [265, 32] width 96 height 17
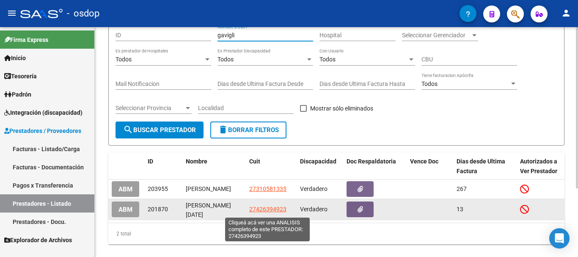
type input "gavigli"
click at [270, 207] on span "27426394923" at bounding box center [267, 208] width 37 height 7
type textarea "27426394923"
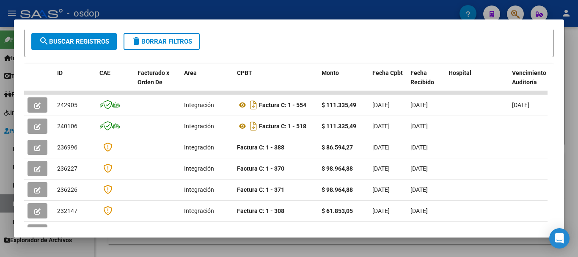
scroll to position [169, 0]
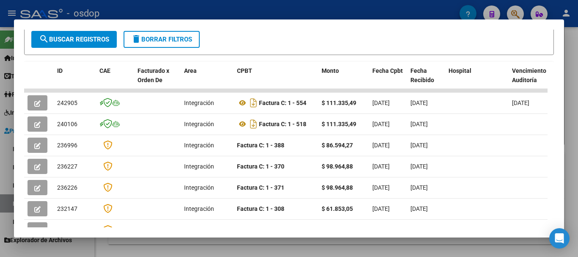
click at [276, 4] on div at bounding box center [289, 128] width 578 height 257
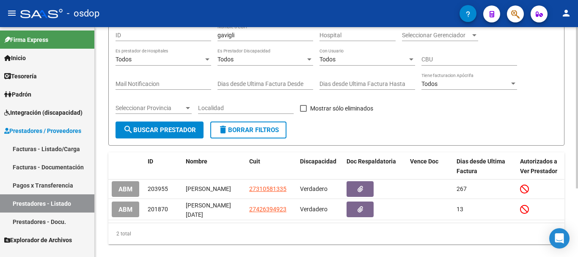
click at [244, 129] on span "delete Borrar Filtros" at bounding box center [248, 130] width 61 height 8
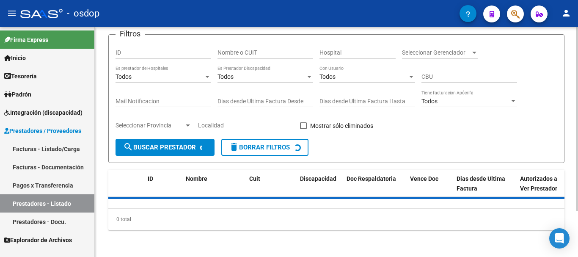
scroll to position [74, 0]
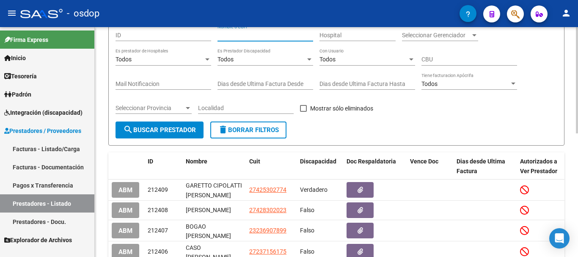
click at [263, 33] on input "Nombre o CUIT" at bounding box center [265, 35] width 96 height 7
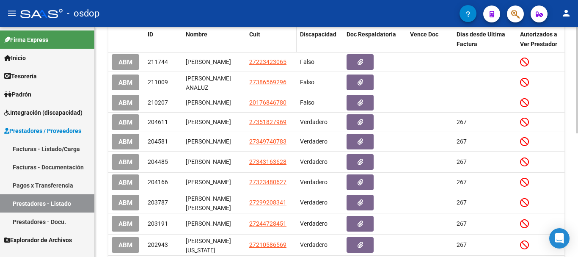
scroll to position [0, 0]
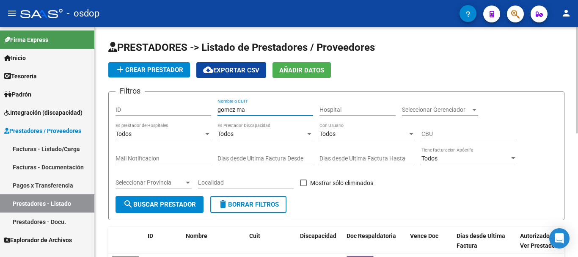
click at [261, 112] on input "gomez ma" at bounding box center [265, 109] width 96 height 7
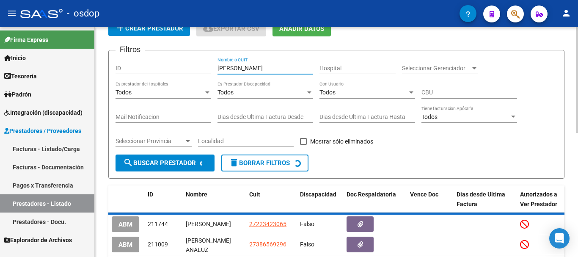
scroll to position [76, 0]
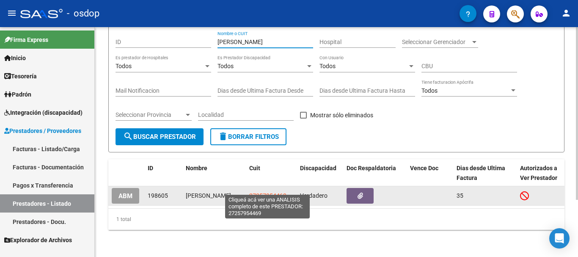
type input "[PERSON_NAME]"
click at [268, 192] on span "27257954469" at bounding box center [267, 195] width 37 height 7
type textarea "27257954469"
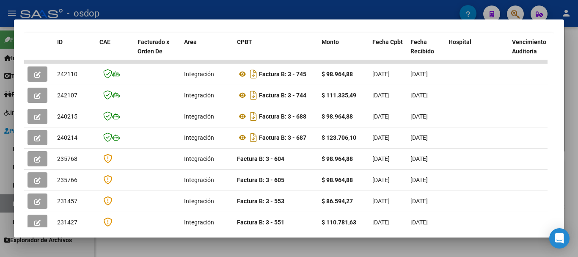
scroll to position [201, 0]
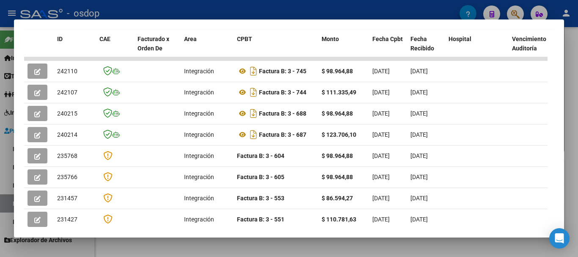
click at [260, 4] on div at bounding box center [289, 128] width 578 height 257
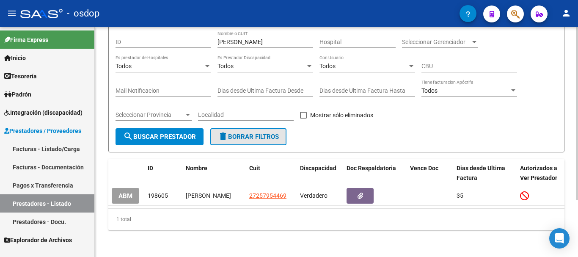
click at [259, 128] on button "delete Borrar Filtros" at bounding box center [248, 136] width 76 height 17
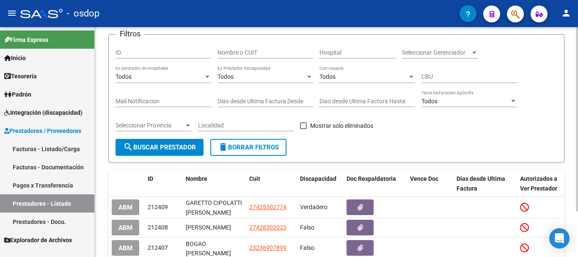
scroll to position [15, 0]
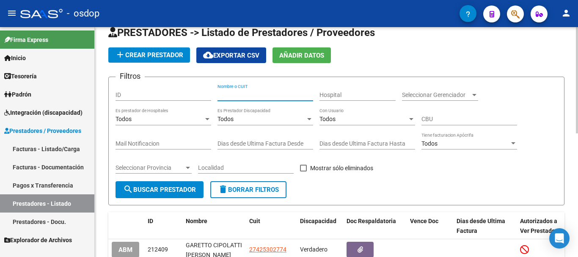
click at [255, 94] on input "Nombre o CUIT" at bounding box center [265, 94] width 96 height 7
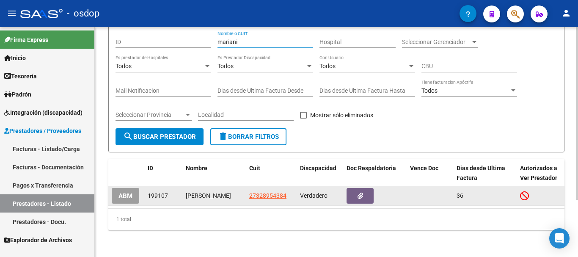
scroll to position [76, 0]
type input "mariani"
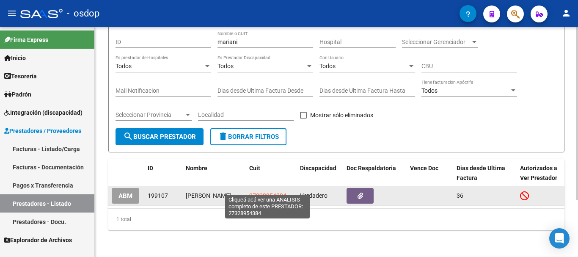
click at [262, 192] on span "27328954384" at bounding box center [267, 195] width 37 height 7
type textarea "27328954384"
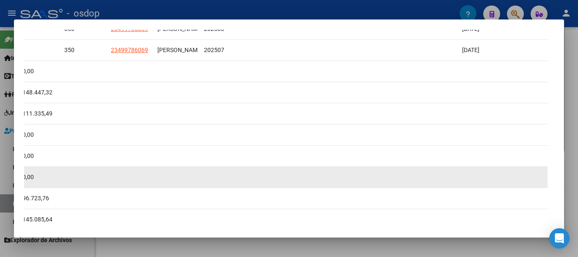
scroll to position [201, 0]
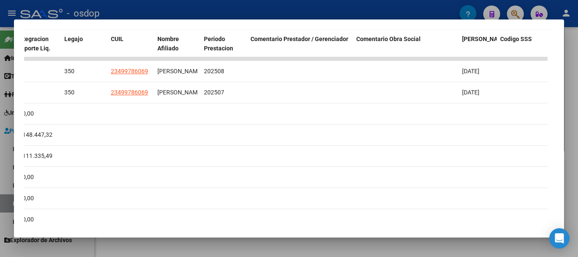
click at [248, 11] on div at bounding box center [289, 128] width 578 height 257
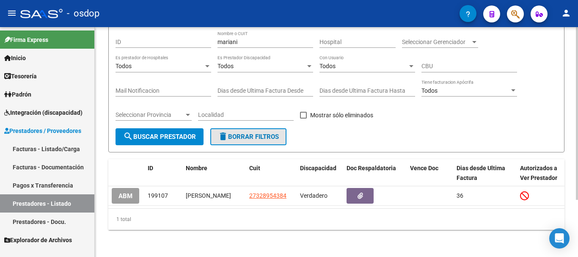
click at [247, 133] on span "delete Borrar Filtros" at bounding box center [248, 137] width 61 height 8
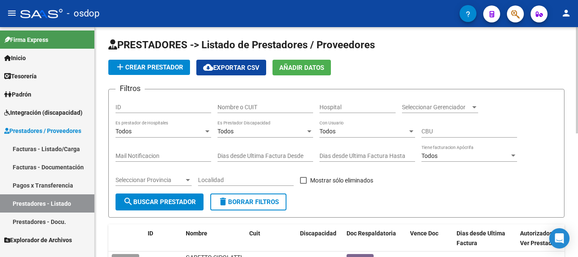
scroll to position [0, 0]
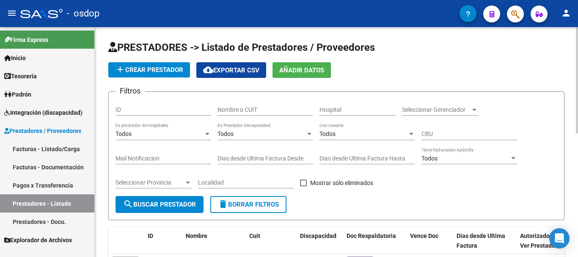
click at [259, 108] on input "Nombre o CUIT" at bounding box center [265, 109] width 96 height 7
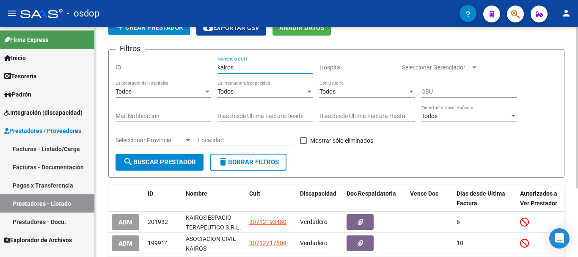
scroll to position [97, 0]
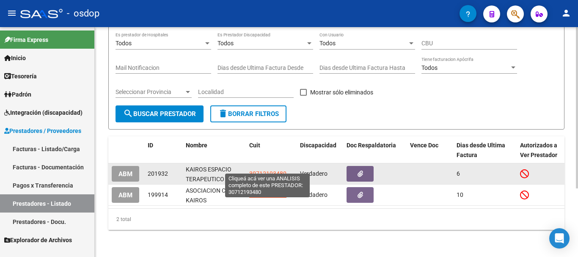
type input "kairos"
click at [267, 170] on span "30712193480" at bounding box center [267, 173] width 37 height 7
type textarea "30712193480"
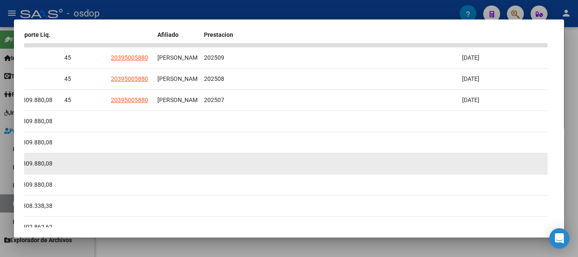
scroll to position [201, 0]
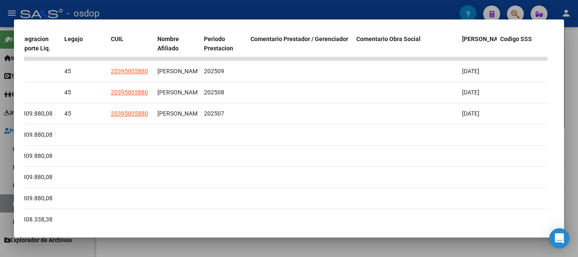
click at [238, 14] on div at bounding box center [289, 128] width 578 height 257
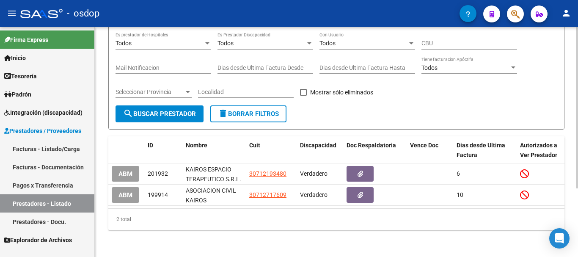
click at [247, 110] on span "delete Borrar Filtros" at bounding box center [248, 114] width 61 height 8
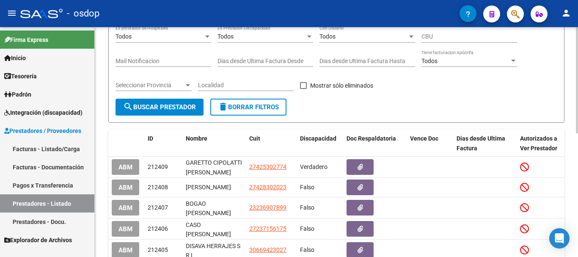
scroll to position [55, 0]
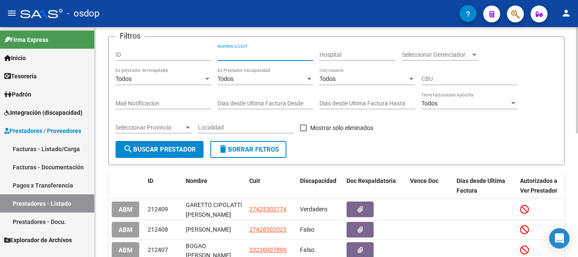
click at [255, 54] on input "Nombre o CUIT" at bounding box center [265, 54] width 96 height 7
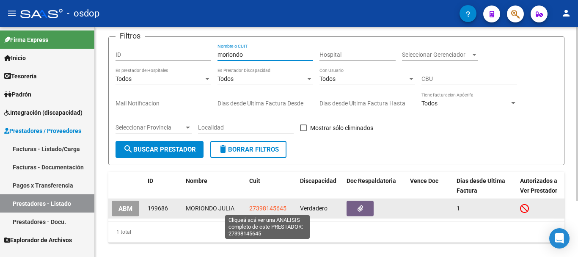
type input "moriondo"
click at [274, 207] on span "27398145645" at bounding box center [267, 208] width 37 height 7
type textarea "27398145645"
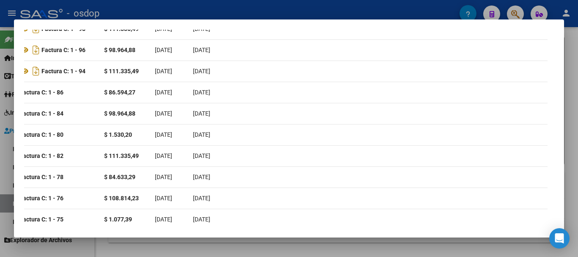
scroll to position [0, 0]
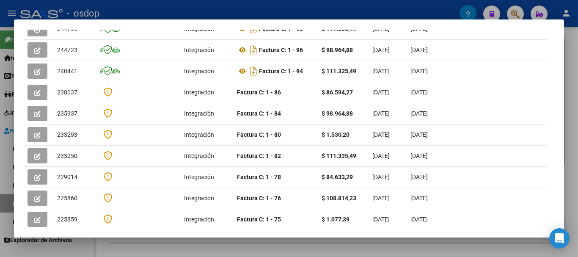
click at [240, 10] on div at bounding box center [289, 128] width 578 height 257
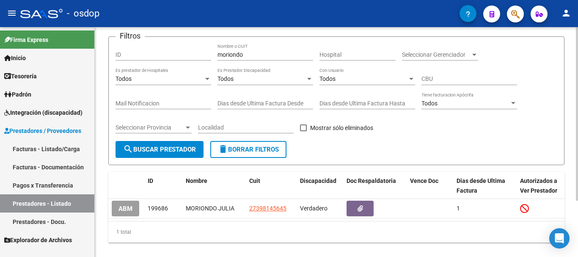
click at [242, 156] on button "delete Borrar Filtros" at bounding box center [248, 149] width 76 height 17
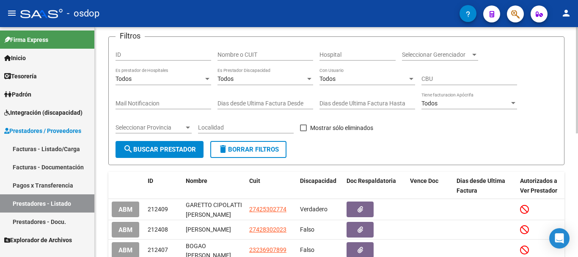
click at [260, 52] on input "Nombre o CUIT" at bounding box center [265, 54] width 96 height 7
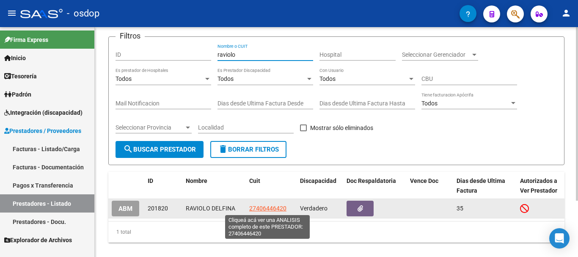
type input "raviolo"
click at [267, 205] on span "27406446420" at bounding box center [267, 208] width 37 height 7
type textarea "27406446420"
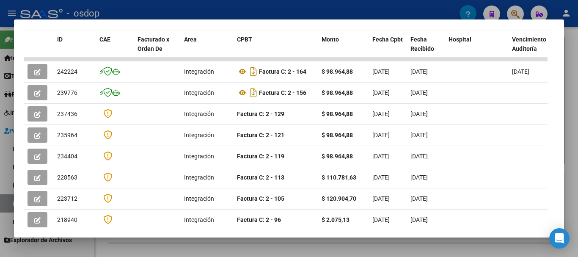
scroll to position [201, 0]
click at [263, 13] on div at bounding box center [289, 128] width 578 height 257
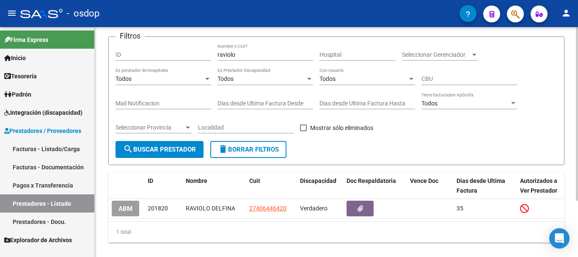
click at [246, 153] on button "delete Borrar Filtros" at bounding box center [248, 149] width 76 height 17
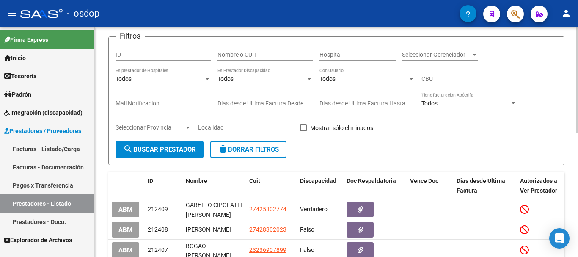
click at [264, 57] on input "Nombre o CUIT" at bounding box center [265, 54] width 96 height 7
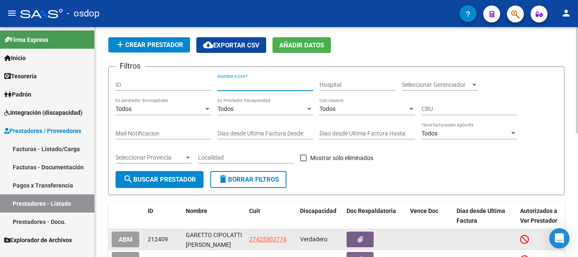
scroll to position [0, 0]
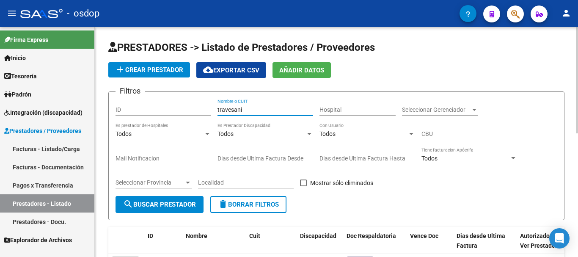
type input "travesani"
click at [169, 207] on span "search Buscar Prestador" at bounding box center [159, 204] width 73 height 8
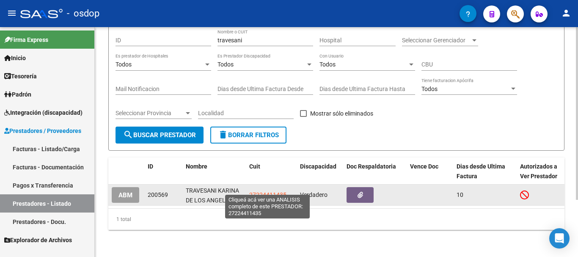
click at [271, 191] on span "27224411435" at bounding box center [267, 194] width 37 height 7
type textarea "27224411435"
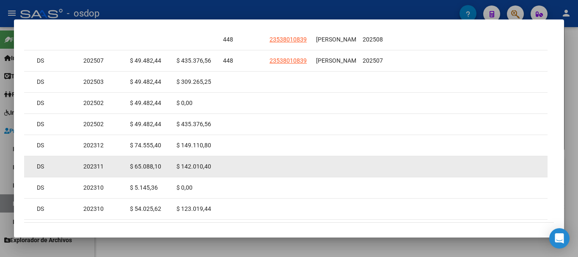
scroll to position [211, 0]
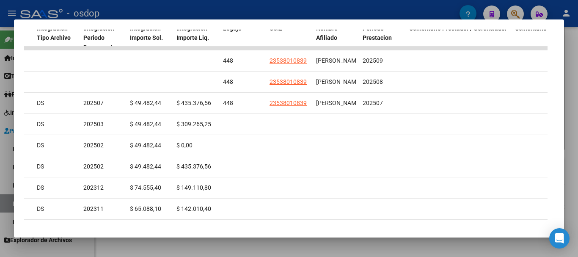
click at [304, 9] on div at bounding box center [289, 128] width 578 height 257
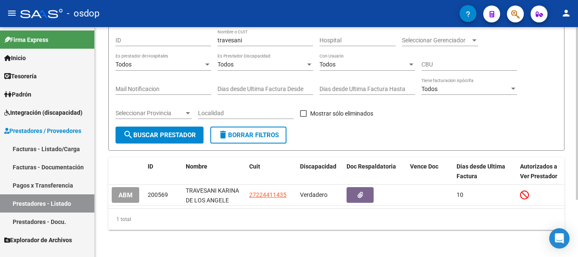
click at [253, 126] on button "delete Borrar Filtros" at bounding box center [248, 134] width 76 height 17
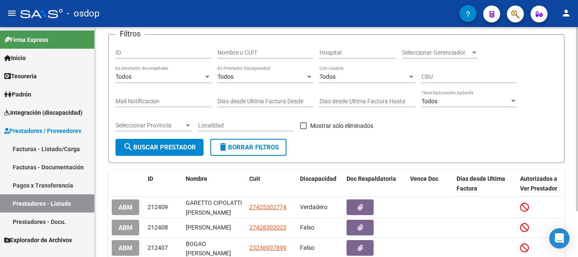
scroll to position [76, 0]
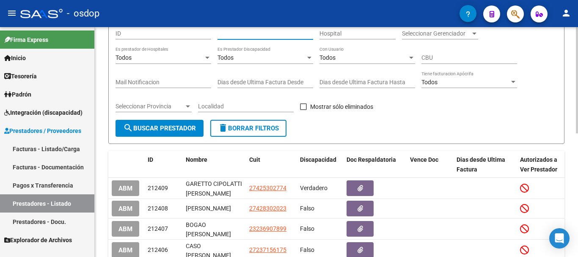
click at [266, 34] on input "Nombre o CUIT" at bounding box center [265, 33] width 96 height 7
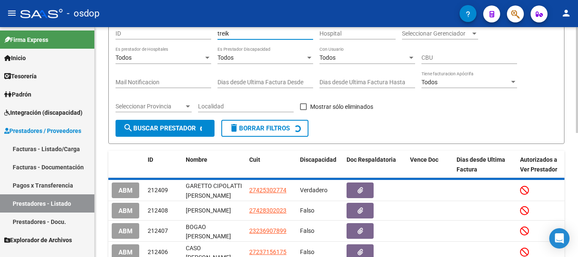
scroll to position [74, 0]
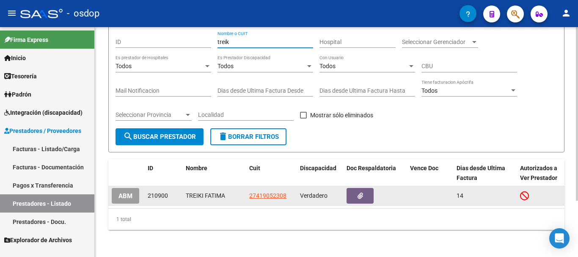
type input "treik"
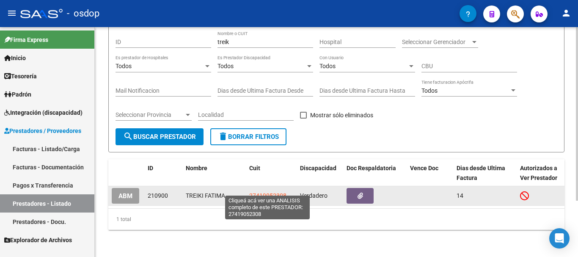
click at [263, 192] on span "27419052308" at bounding box center [267, 195] width 37 height 7
type textarea "27419052308"
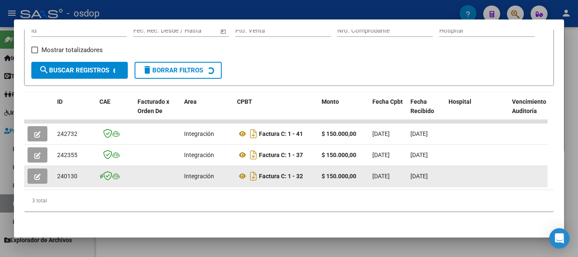
scroll to position [148, 0]
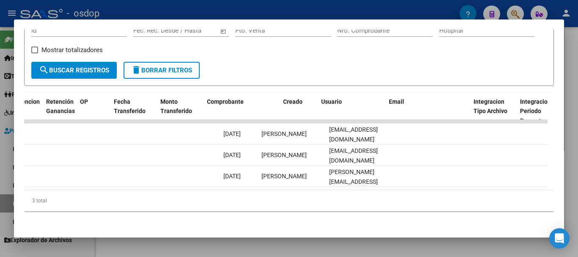
click at [403, 193] on div "3 total" at bounding box center [288, 200] width 529 height 21
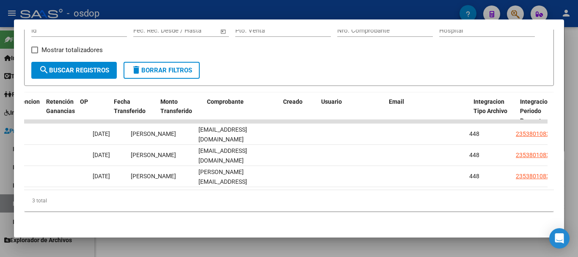
click at [408, 193] on div "3 total" at bounding box center [288, 200] width 529 height 21
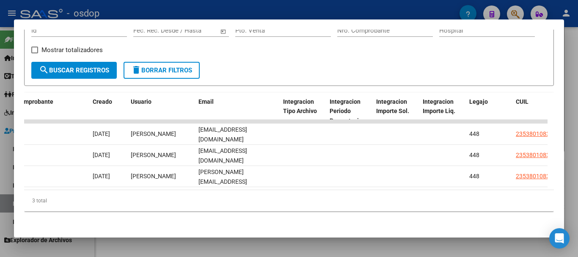
click at [411, 193] on div "3 total" at bounding box center [288, 200] width 529 height 21
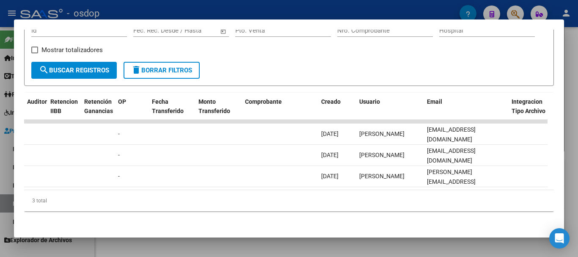
scroll to position [0, 0]
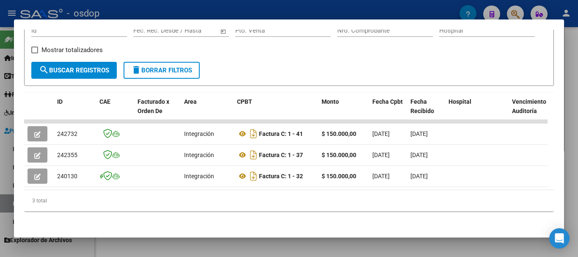
click at [260, 12] on div at bounding box center [289, 128] width 578 height 257
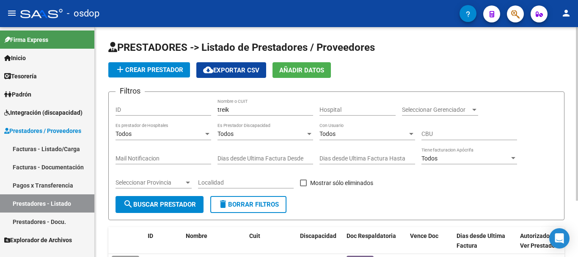
scroll to position [74, 0]
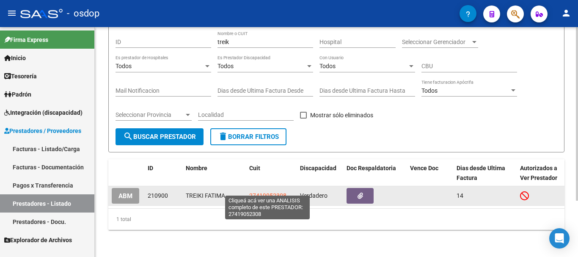
click at [260, 192] on span "27419052308" at bounding box center [267, 195] width 37 height 7
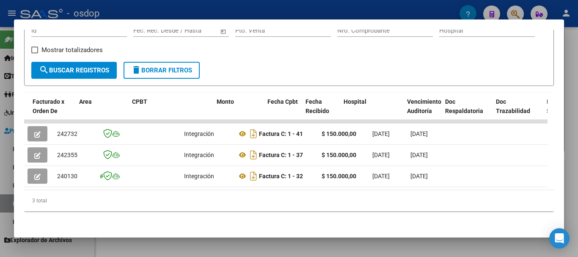
scroll to position [0, 385]
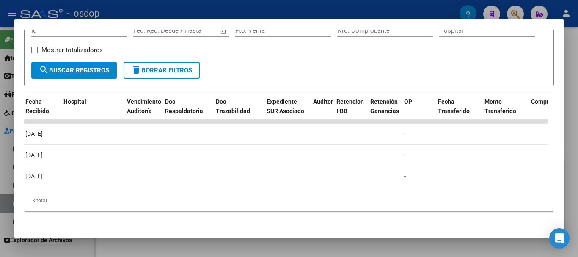
click at [392, 196] on div "3 total" at bounding box center [288, 200] width 529 height 21
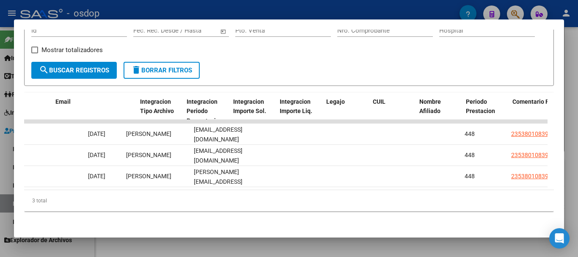
scroll to position [0, 1234]
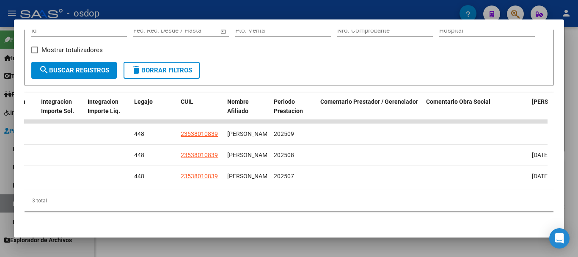
click at [328, 7] on div at bounding box center [289, 128] width 578 height 257
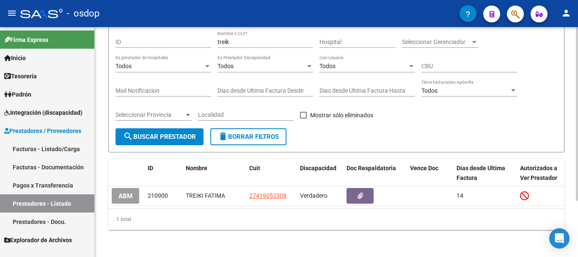
scroll to position [0, 0]
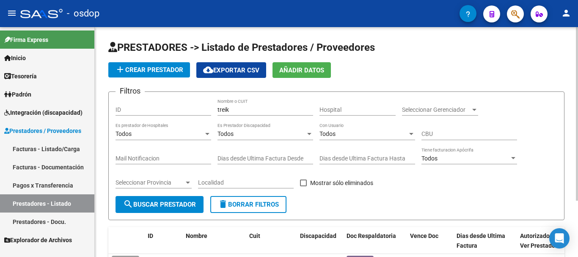
click at [257, 112] on input "treik" at bounding box center [265, 109] width 96 height 7
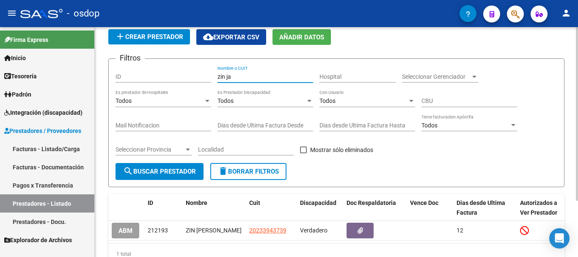
scroll to position [74, 0]
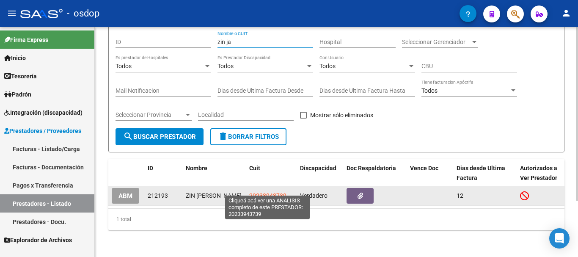
type input "zin ja"
click at [255, 192] on span "20233943739" at bounding box center [267, 195] width 37 height 7
type textarea "20233943739"
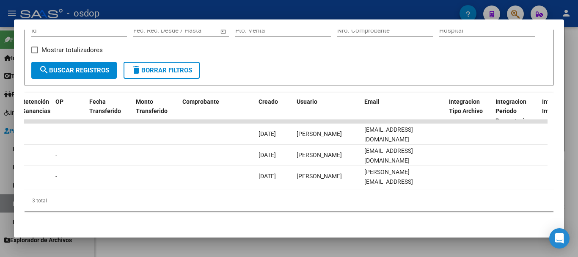
scroll to position [0, 0]
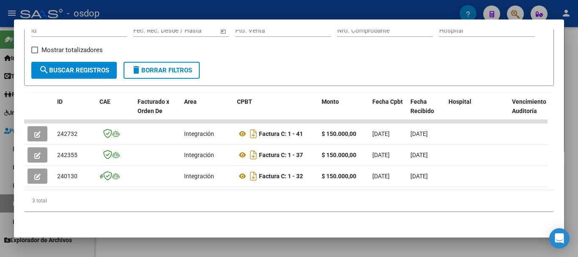
click at [162, 66] on span "delete Borrar Filtros" at bounding box center [161, 70] width 61 height 8
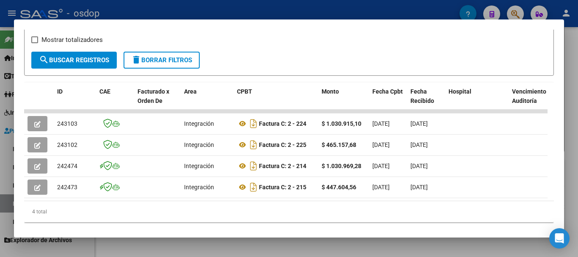
click at [235, 11] on div at bounding box center [289, 128] width 578 height 257
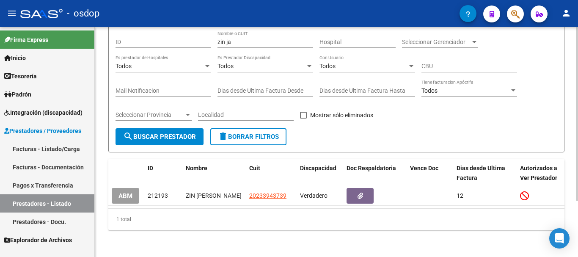
click at [266, 133] on span "delete Borrar Filtros" at bounding box center [248, 137] width 61 height 8
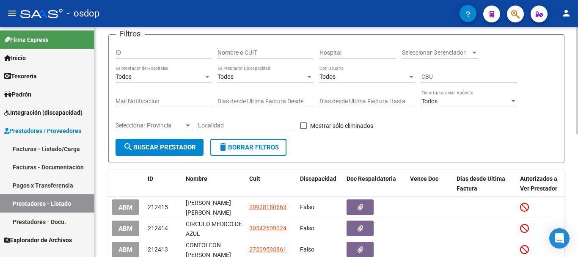
scroll to position [74, 0]
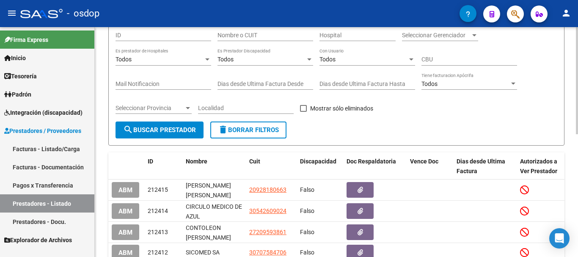
click at [255, 33] on input "Nombre o CUIT" at bounding box center [265, 35] width 96 height 7
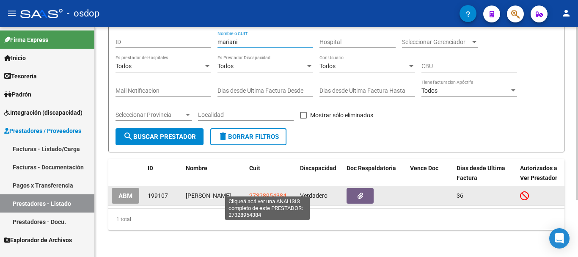
type input "mariani"
click at [264, 192] on span "27328954384" at bounding box center [267, 195] width 37 height 7
type textarea "27328954384"
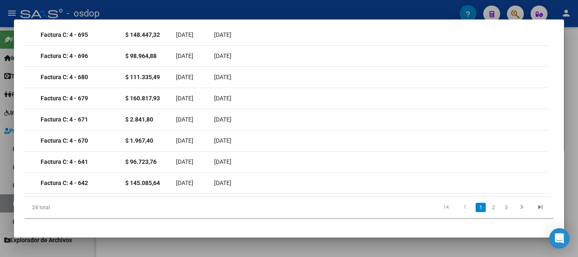
scroll to position [0, 0]
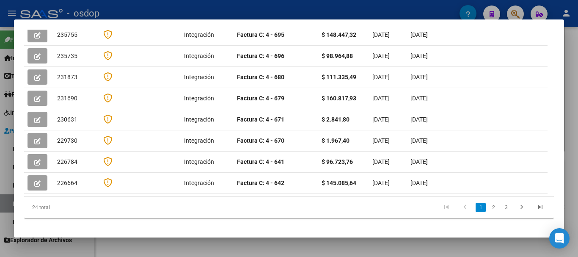
click at [265, 10] on div at bounding box center [289, 128] width 578 height 257
